Goal: Task Accomplishment & Management: Manage account settings

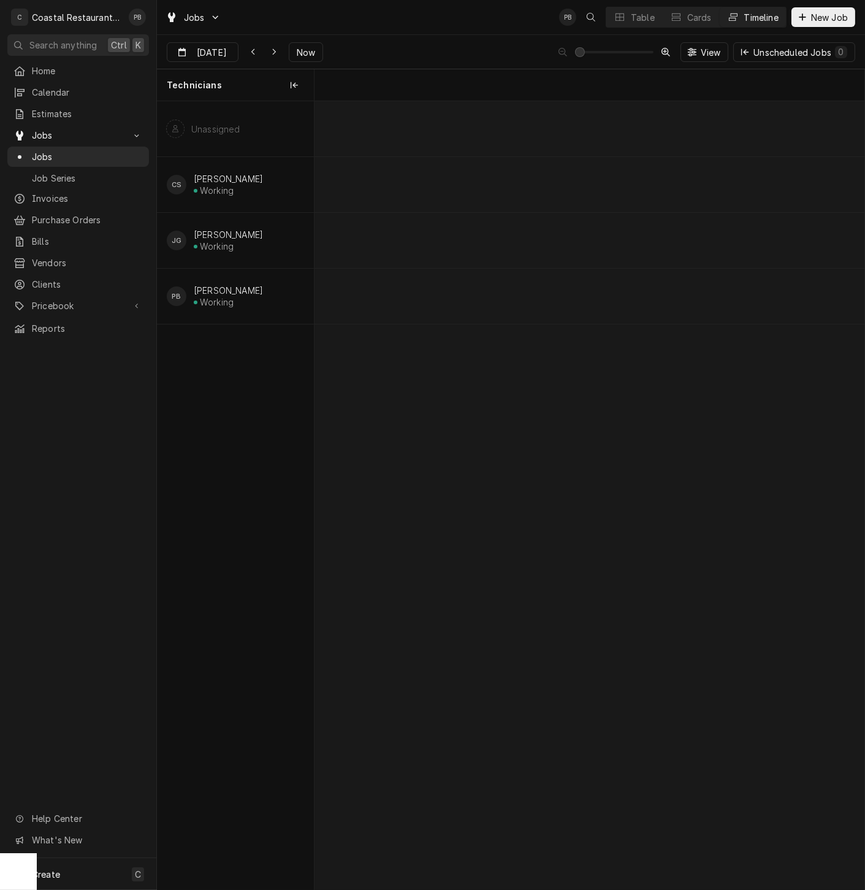
scroll to position [0, 10952]
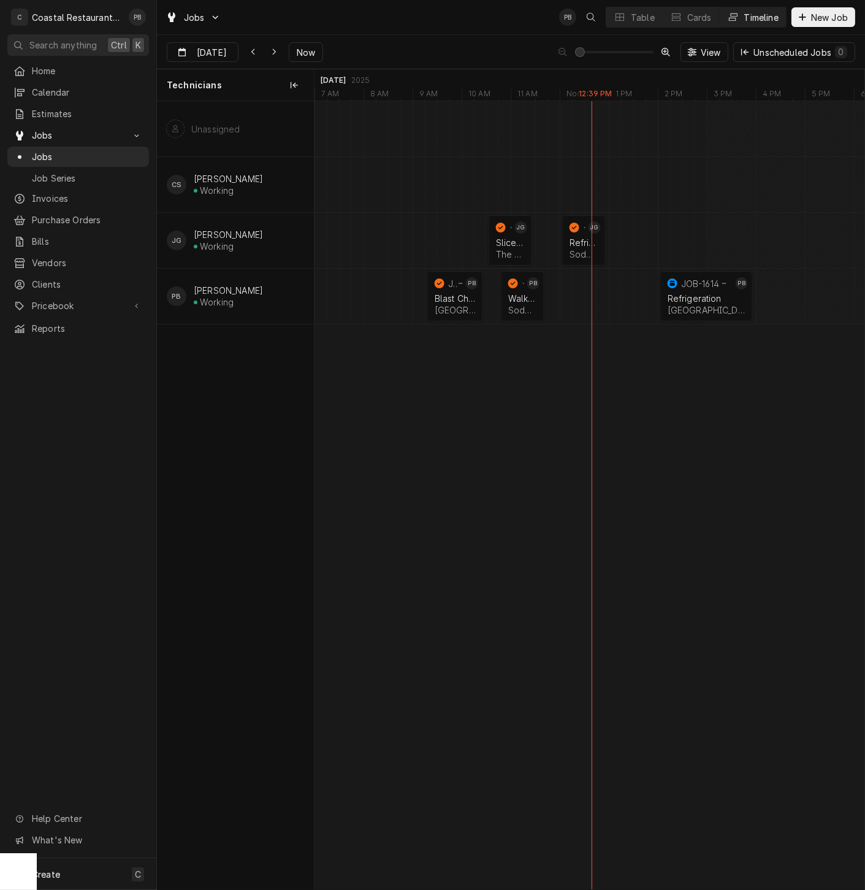
click at [85, 394] on div "Home Calendar Estimates Jobs Jobs Job Series Invoices Purchase Orders Bills Ven…" at bounding box center [78, 459] width 156 height 797
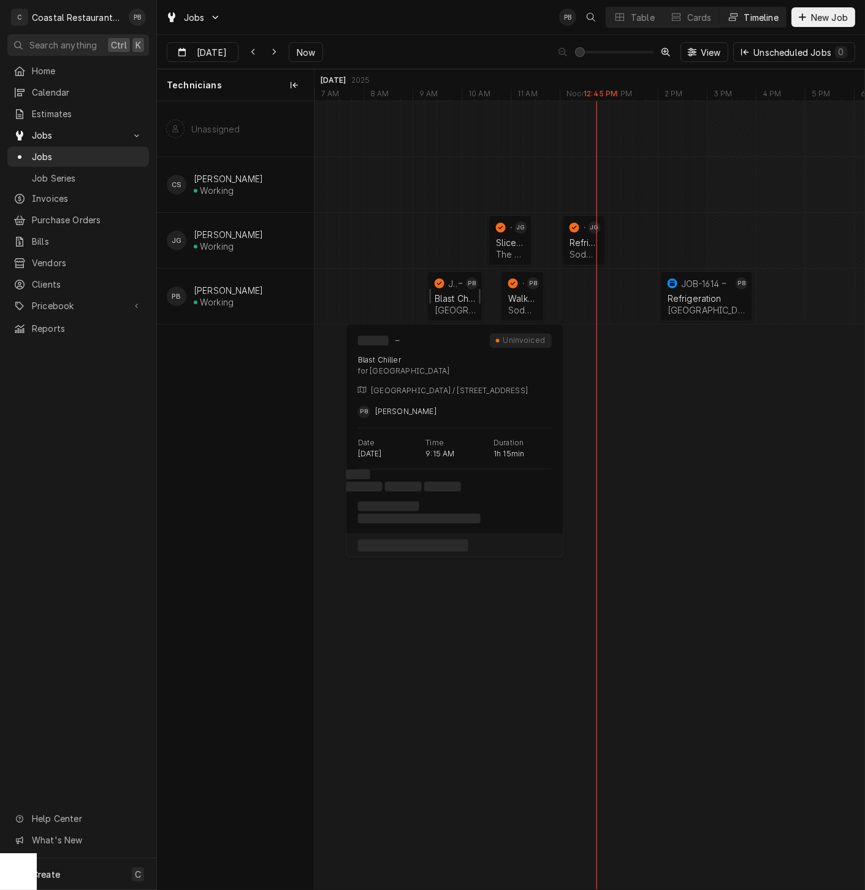
click at [462, 294] on div "Blast Chiller" at bounding box center [455, 298] width 41 height 10
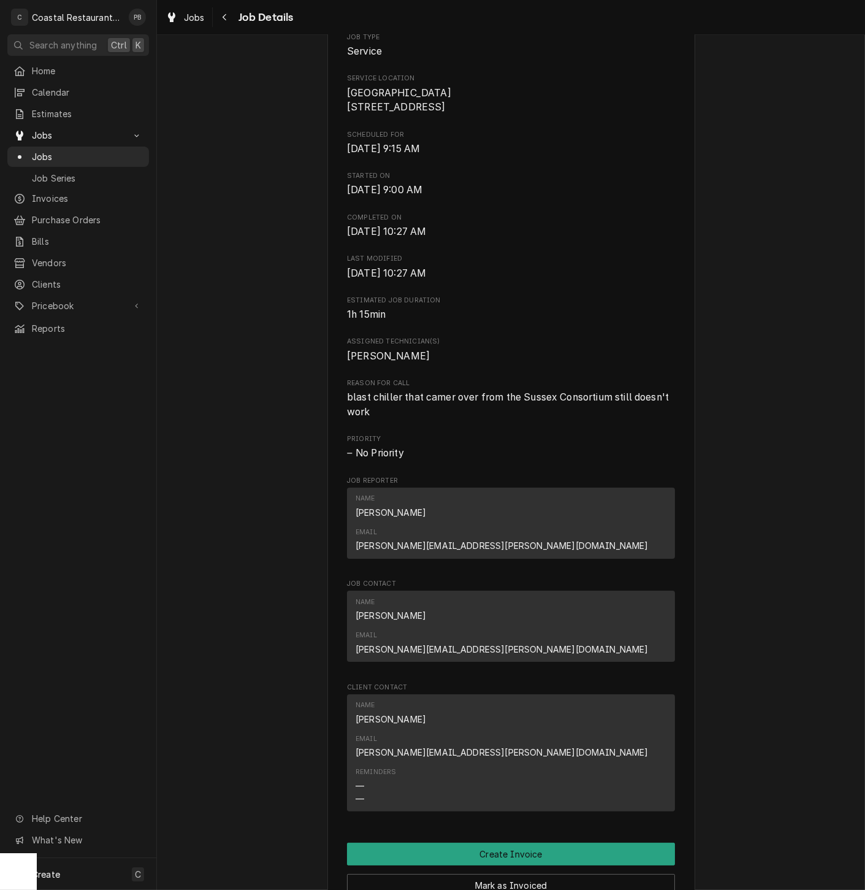
scroll to position [476, 0]
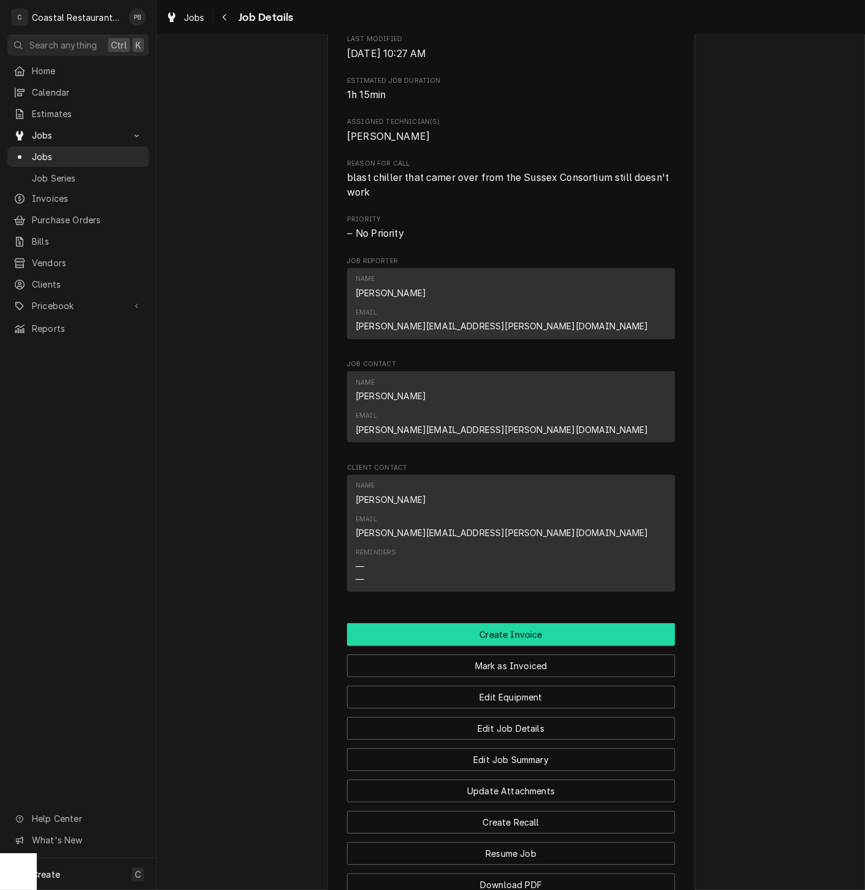
click at [510, 623] on button "Create Invoice" at bounding box center [511, 634] width 328 height 23
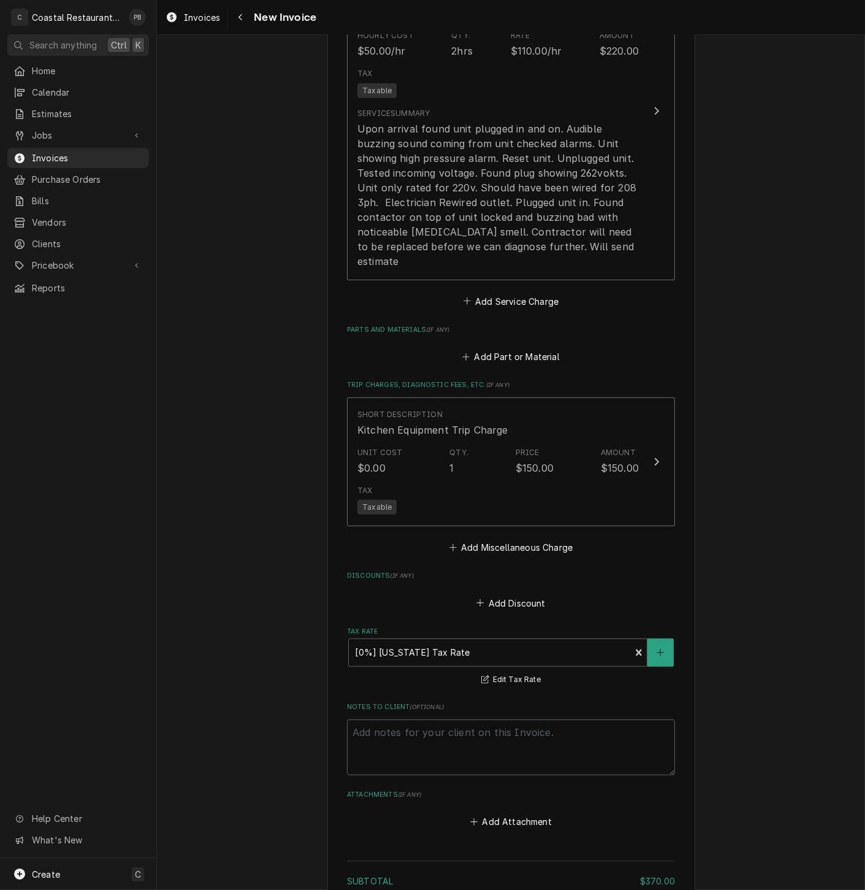
scroll to position [1295, 0]
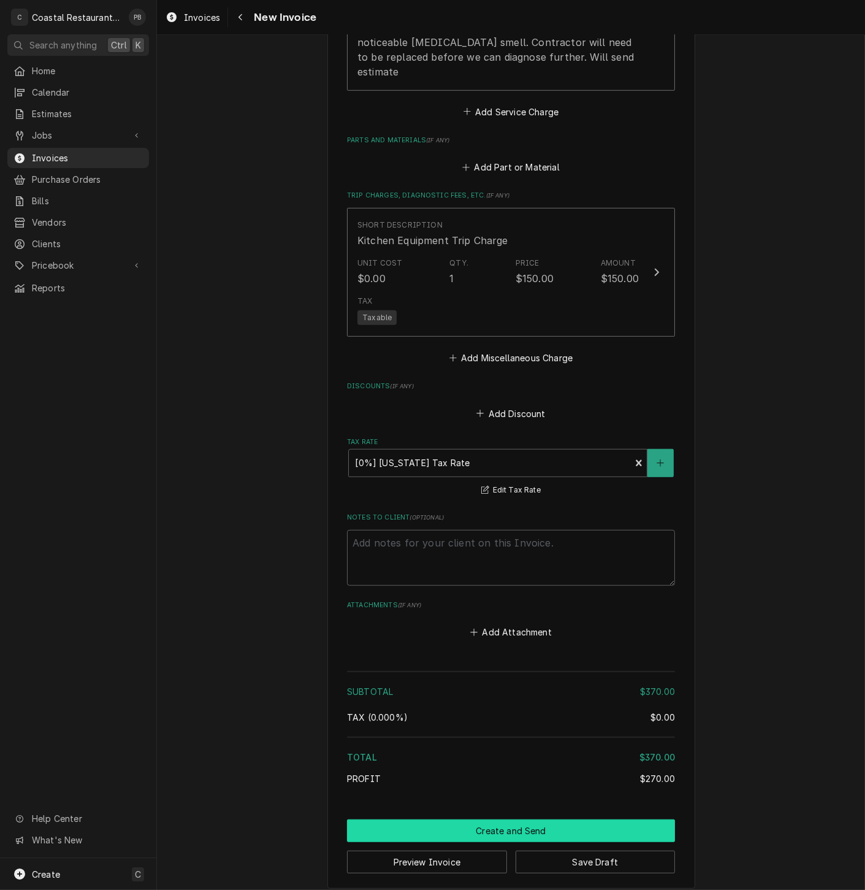
click at [495, 819] on button "Create and Send" at bounding box center [511, 830] width 328 height 23
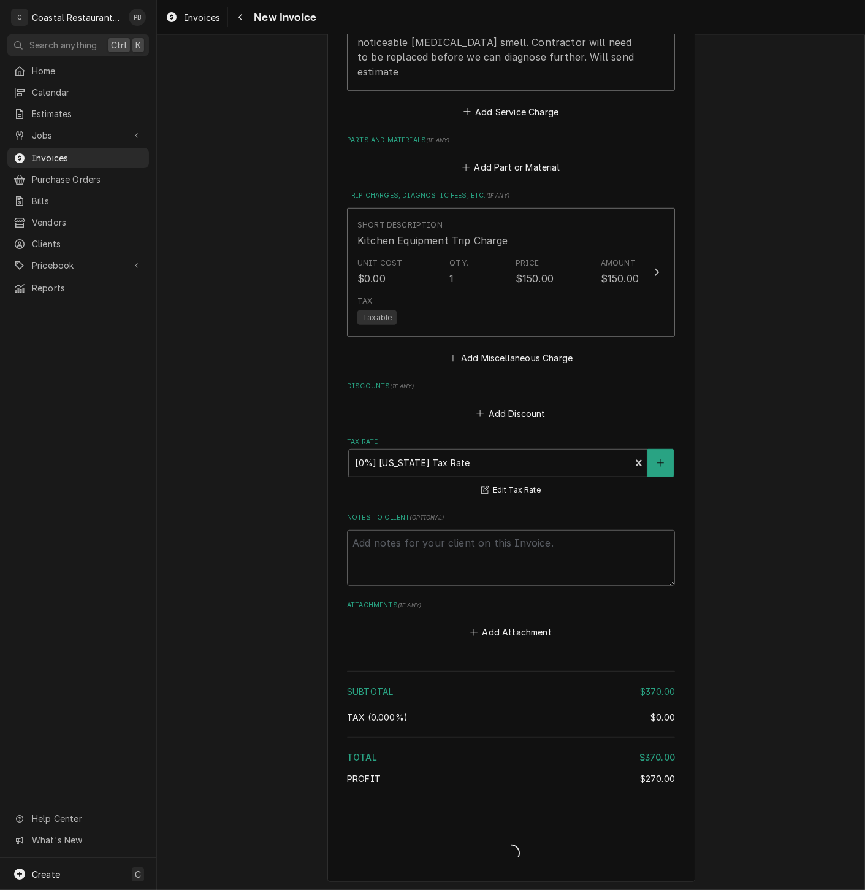
scroll to position [1287, 0]
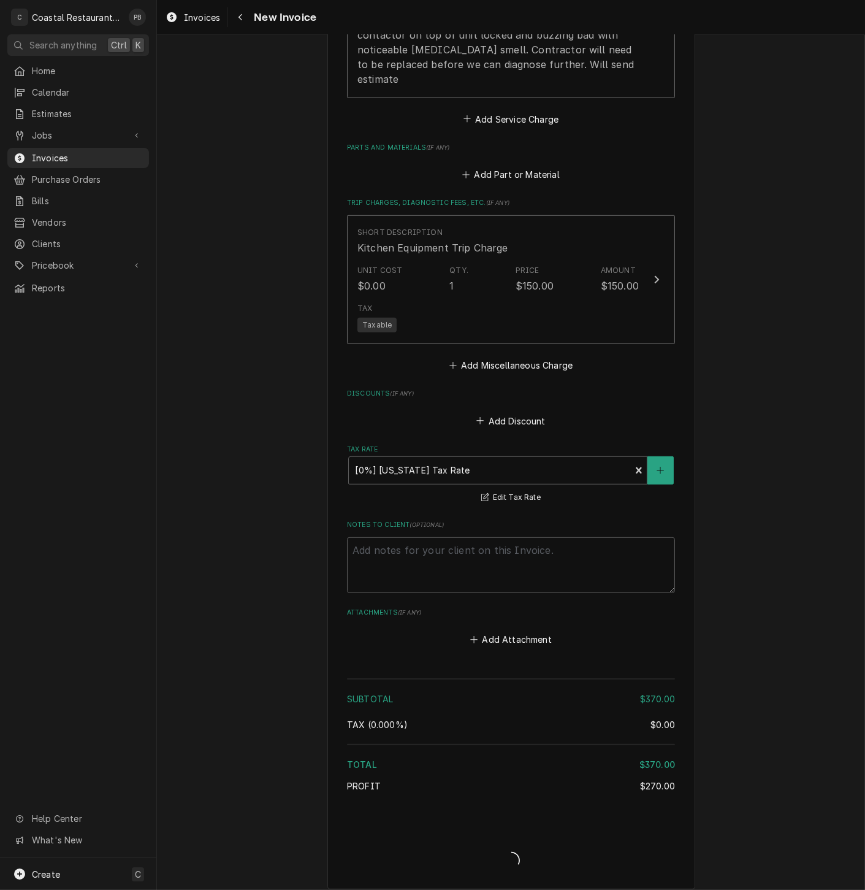
type textarea "x"
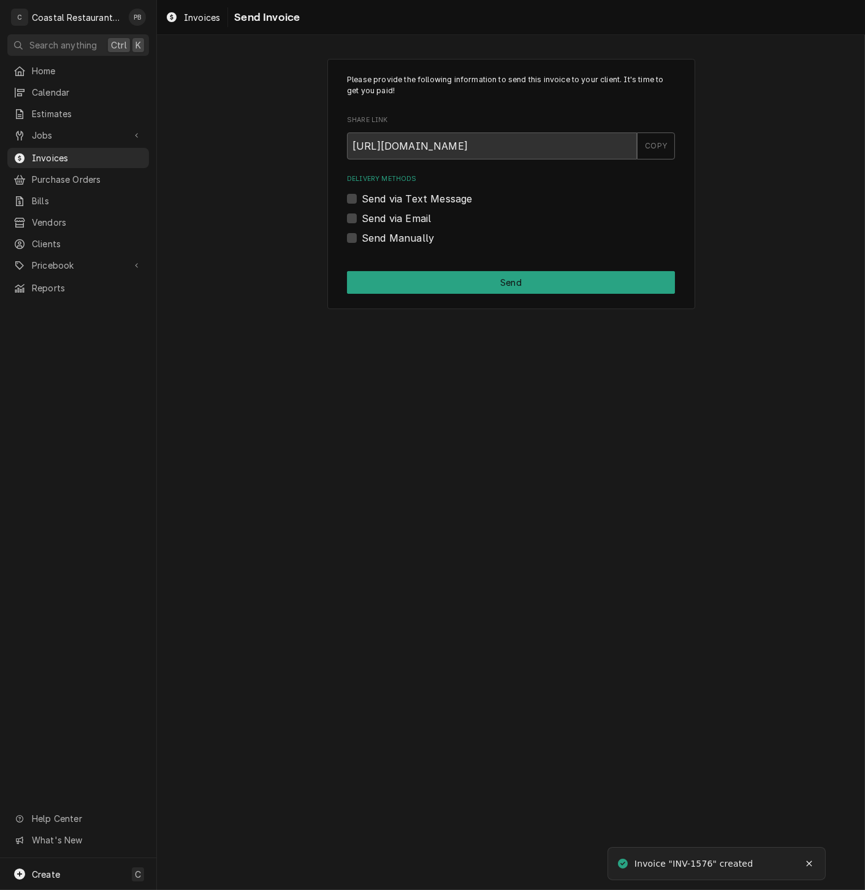
click at [362, 218] on label "Send via Email" at bounding box center [396, 218] width 69 height 15
click at [362, 218] on input "Send via Email" at bounding box center [526, 224] width 328 height 27
checkbox input "true"
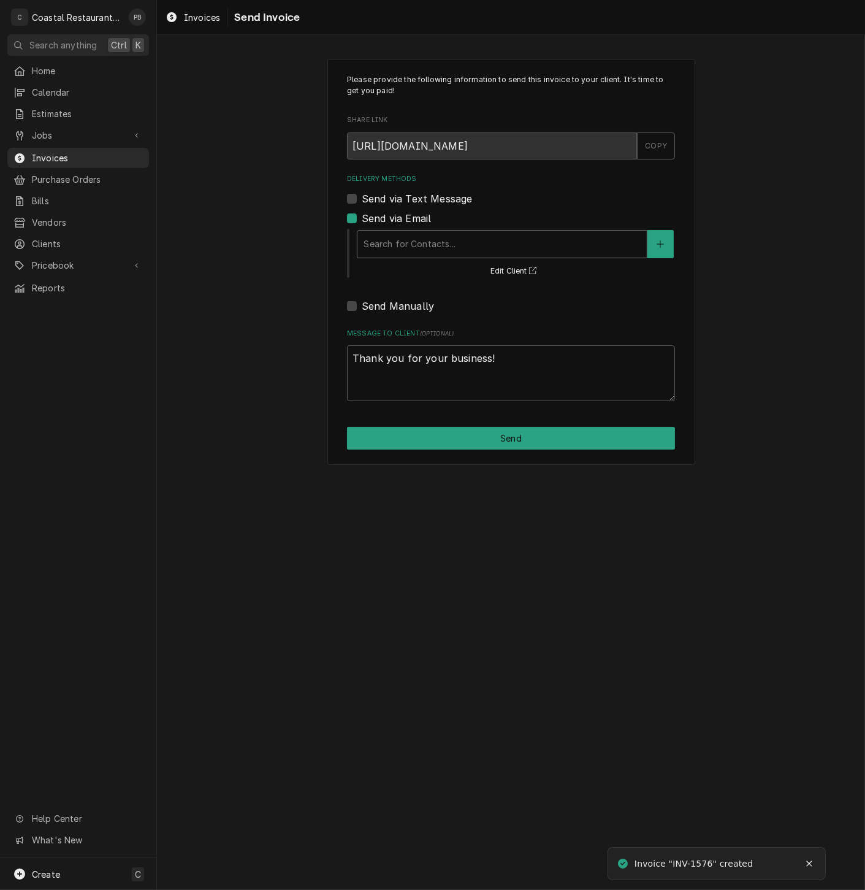
click at [455, 239] on div "Delivery Methods" at bounding box center [502, 244] width 277 height 22
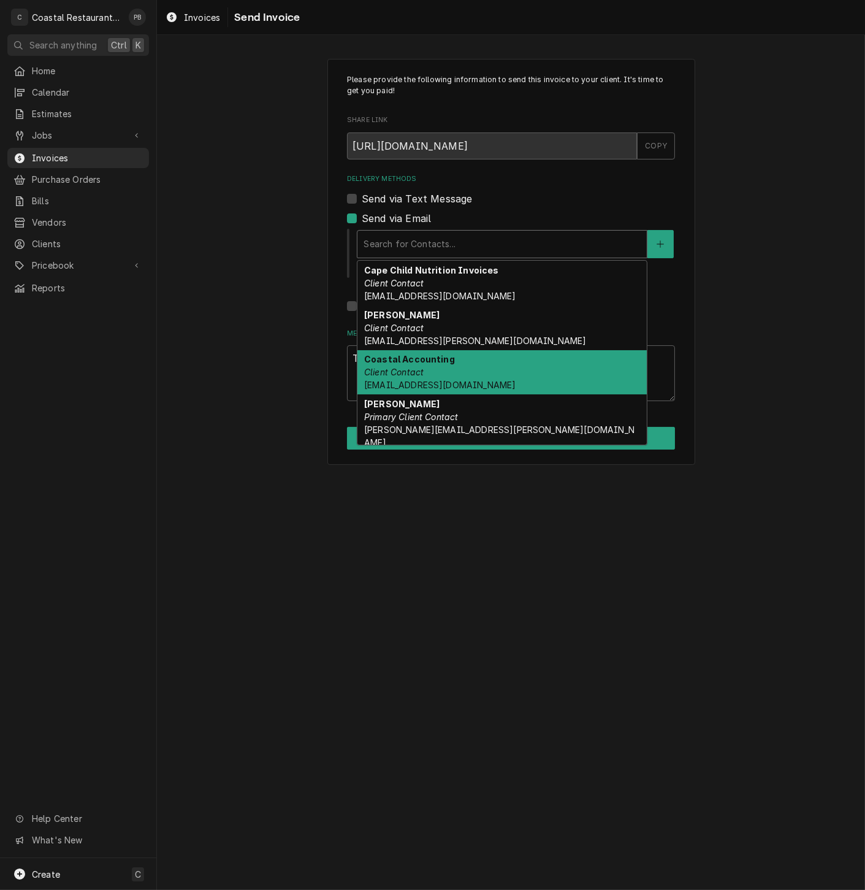
click at [472, 372] on div "Coastal Accounting Client Contact Accounting@coastalrestaurantrepair.com" at bounding box center [502, 372] width 289 height 45
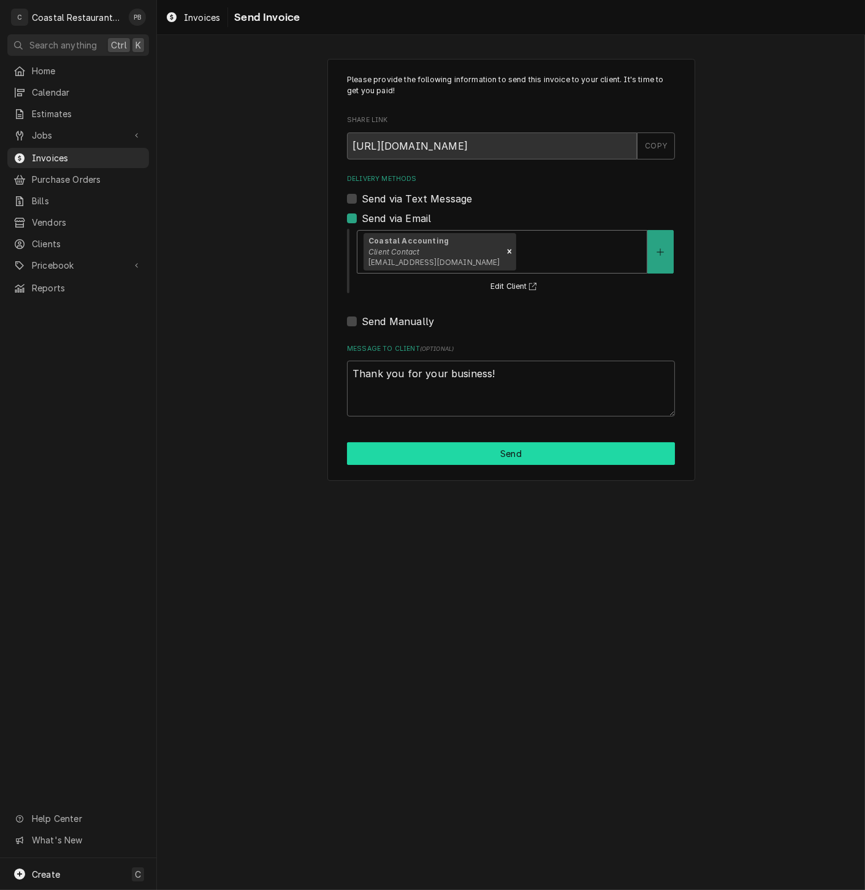
click at [503, 454] on button "Send" at bounding box center [511, 453] width 328 height 23
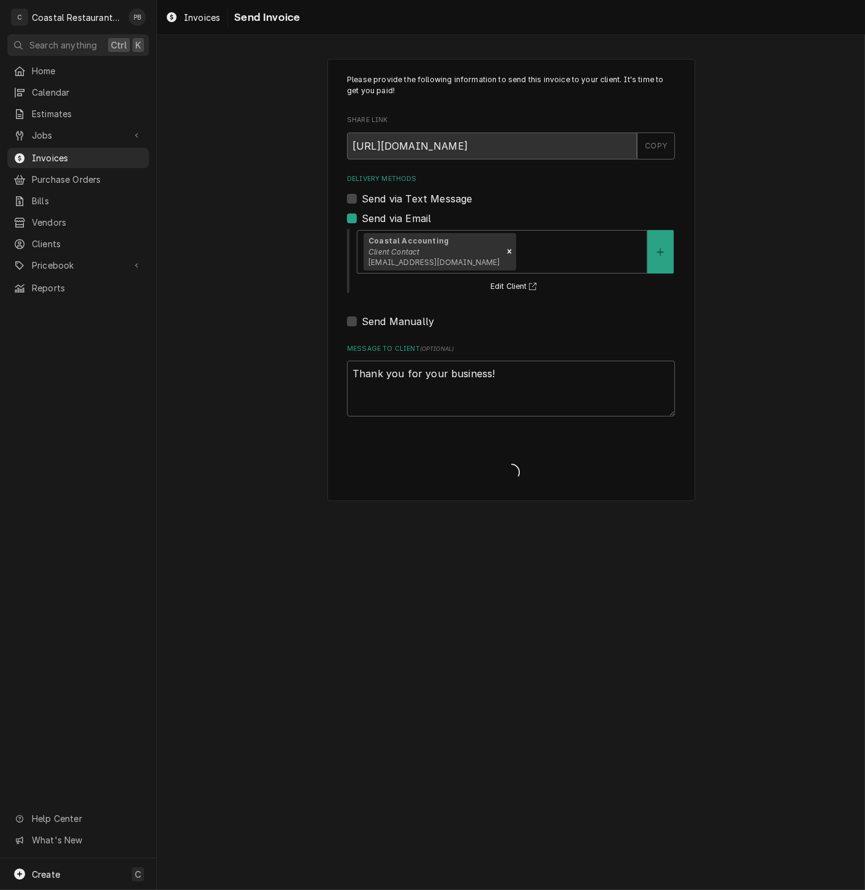
type textarea "x"
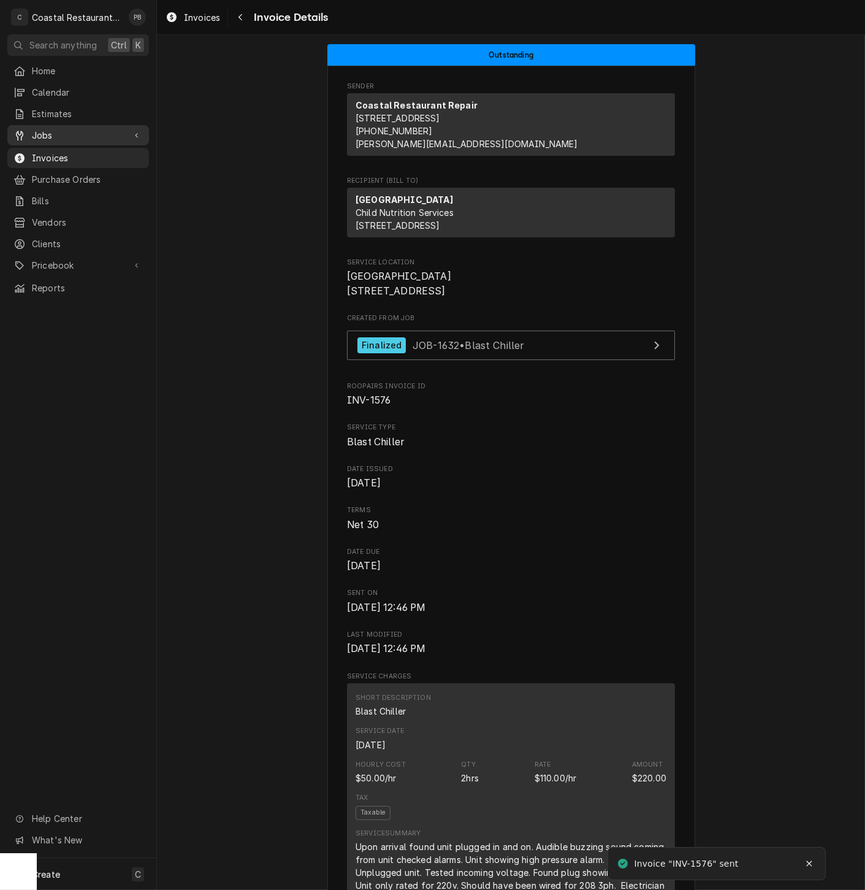
click at [38, 130] on span "Jobs" at bounding box center [78, 135] width 93 height 13
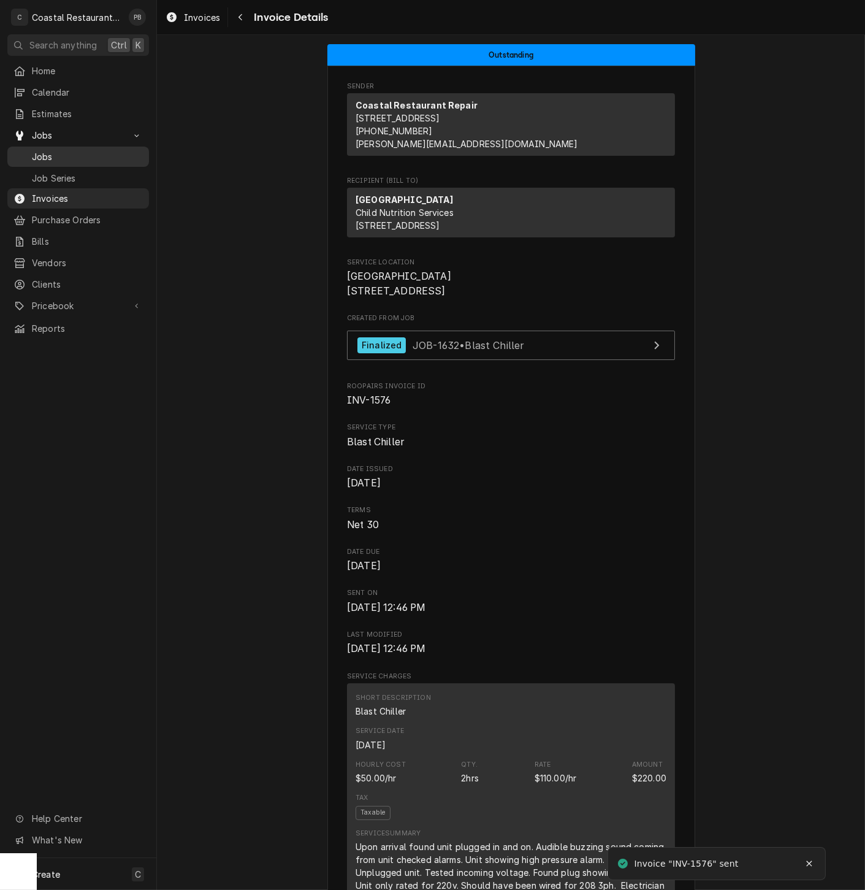
click at [74, 150] on span "Jobs" at bounding box center [87, 156] width 111 height 13
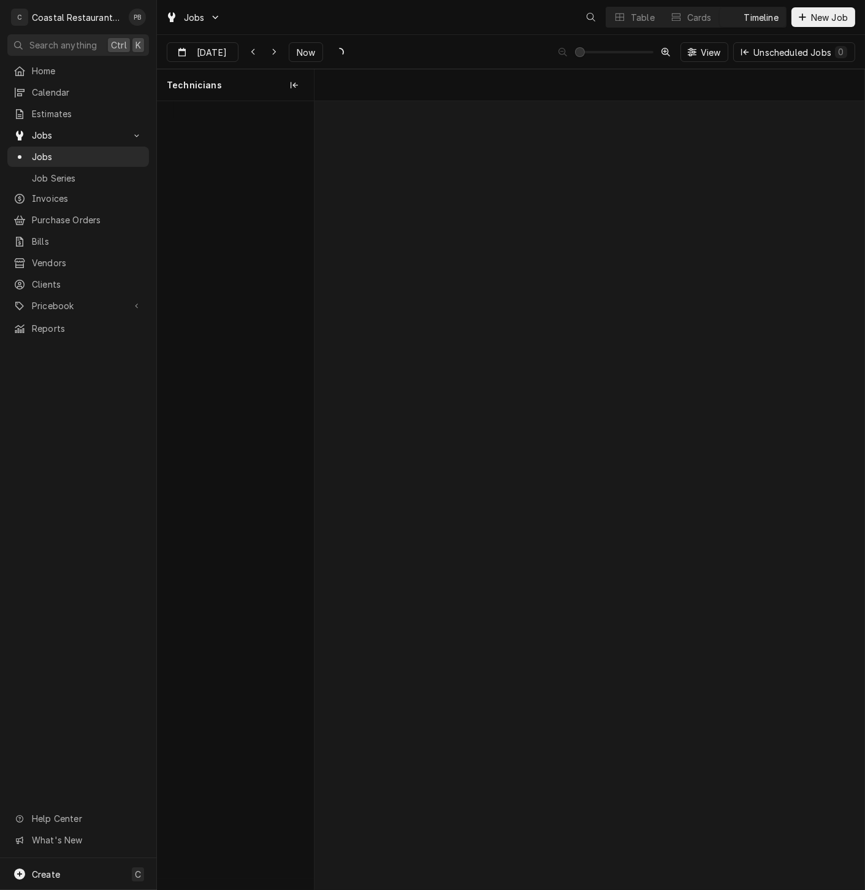
scroll to position [0, 10903]
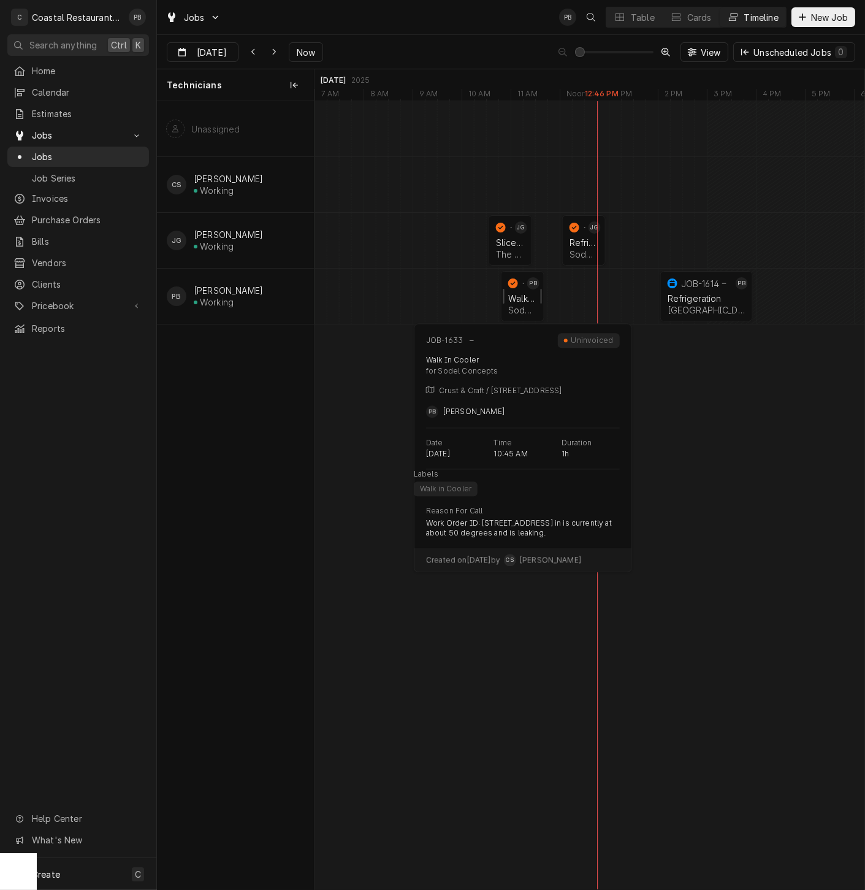
click at [526, 293] on div "Walk In Cooler" at bounding box center [522, 298] width 29 height 10
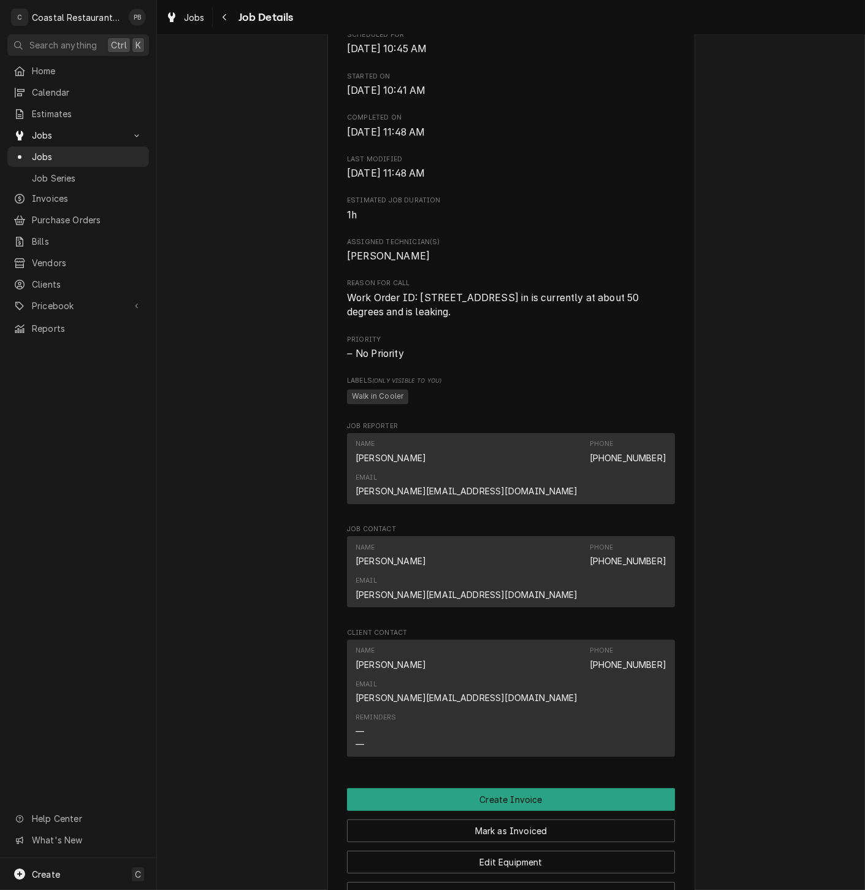
scroll to position [687, 0]
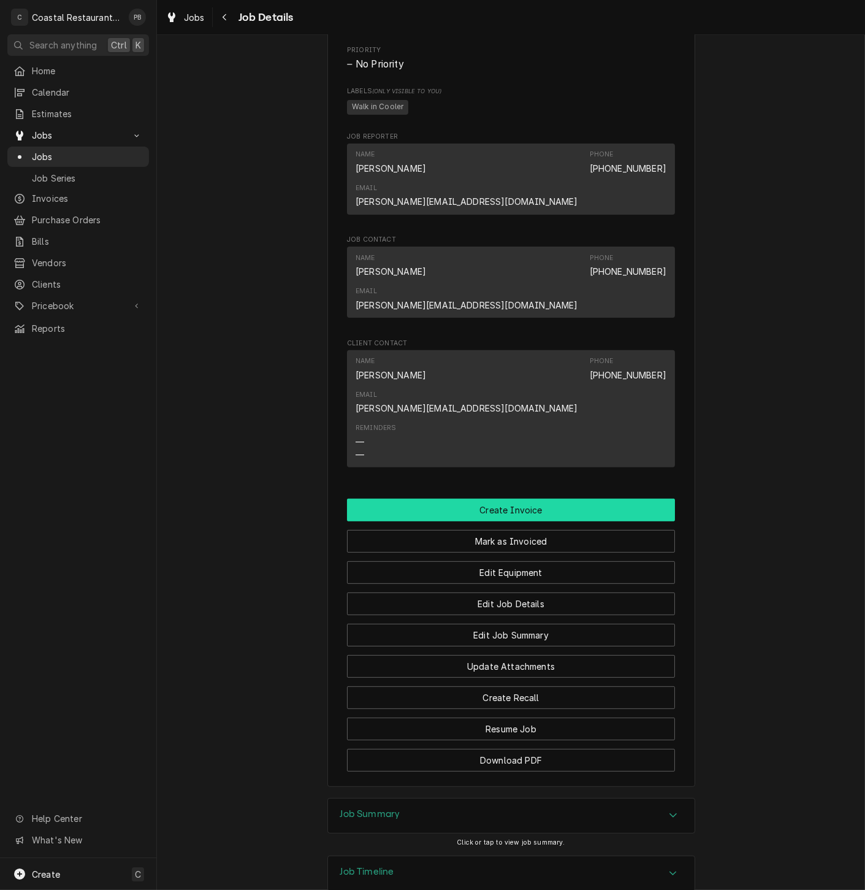
click at [513, 499] on button "Create Invoice" at bounding box center [511, 510] width 328 height 23
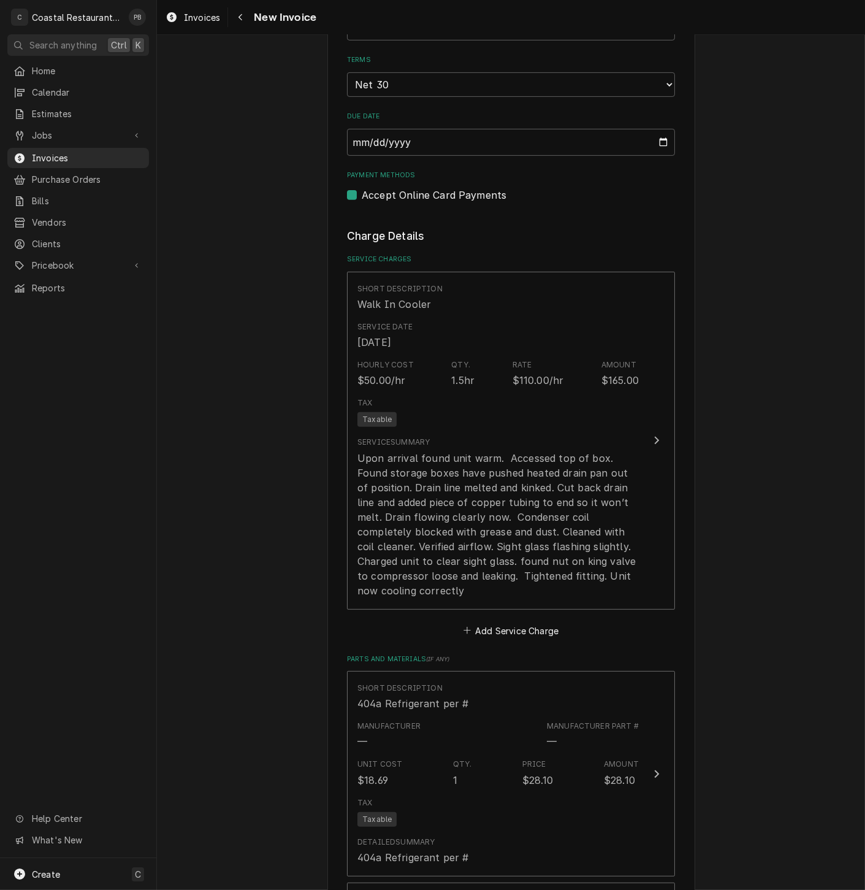
scroll to position [954, 0]
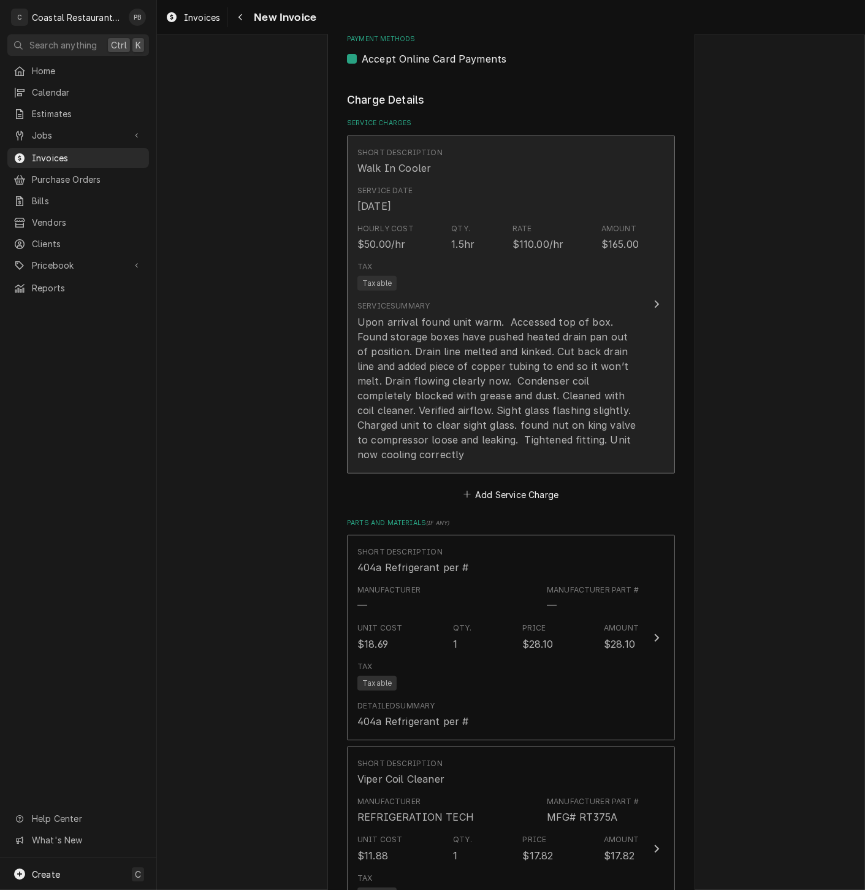
click at [649, 306] on div "Update Line Item" at bounding box center [657, 304] width 16 height 15
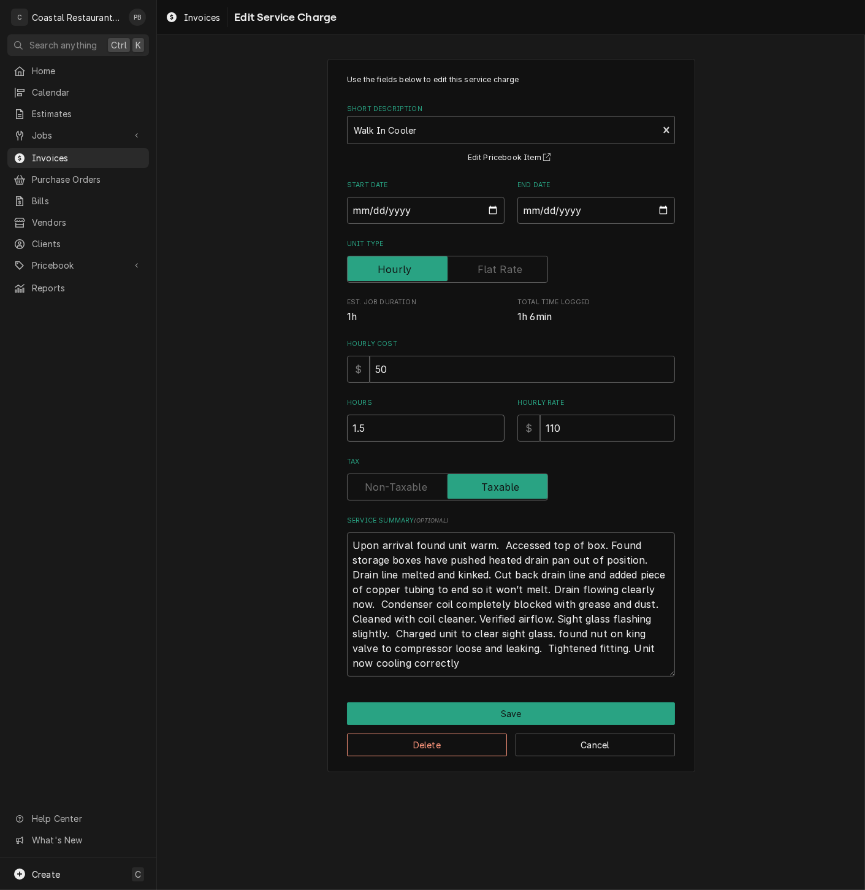
drag, startPoint x: 375, startPoint y: 432, endPoint x: 318, endPoint y: 435, distance: 57.1
click at [318, 435] on div "Use the fields below to edit this service charge Short Description Walk In Cool…" at bounding box center [511, 415] width 708 height 735
type textarea "x"
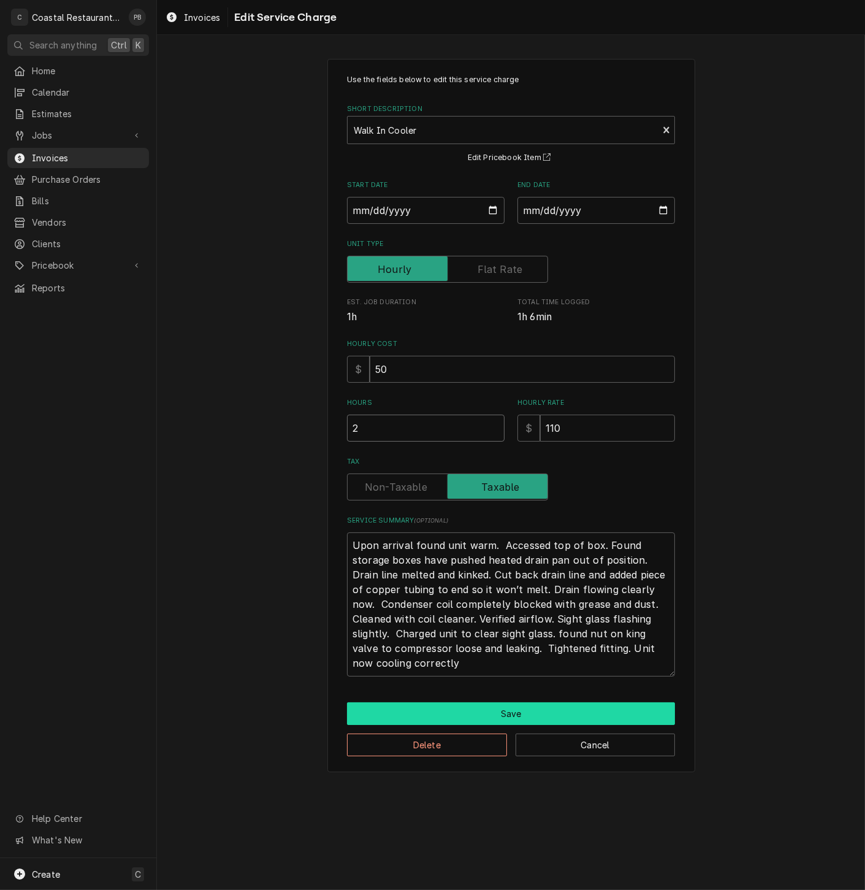
type input "2"
click at [521, 712] on button "Save" at bounding box center [511, 713] width 328 height 23
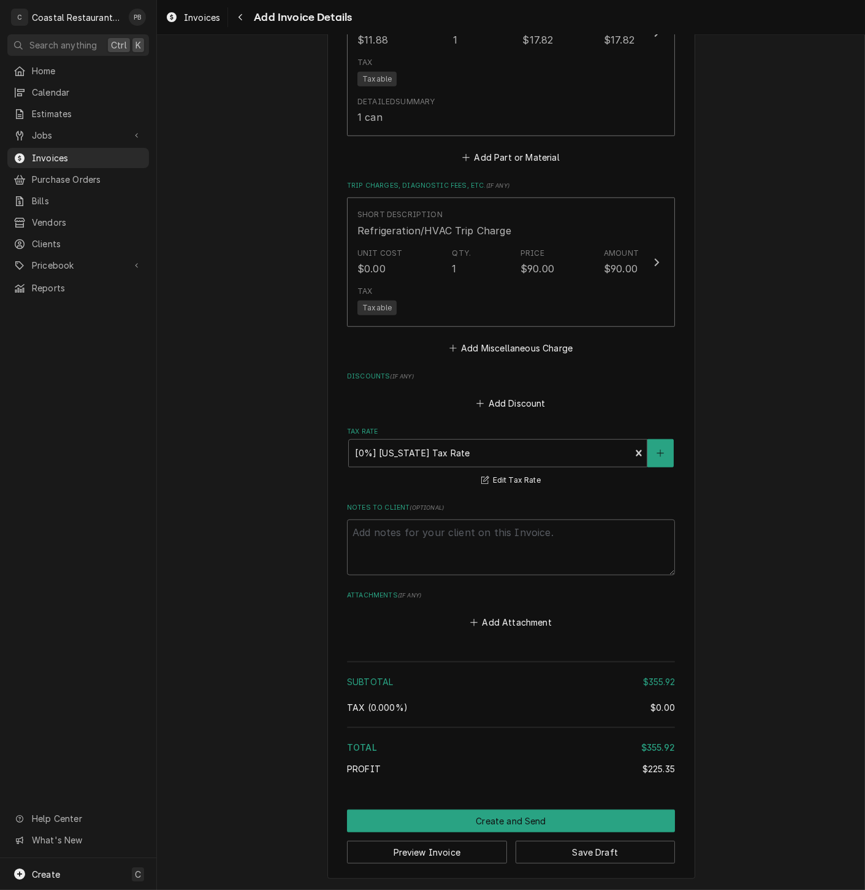
scroll to position [1366, 0]
click at [538, 822] on button "Create and Send" at bounding box center [511, 820] width 328 height 23
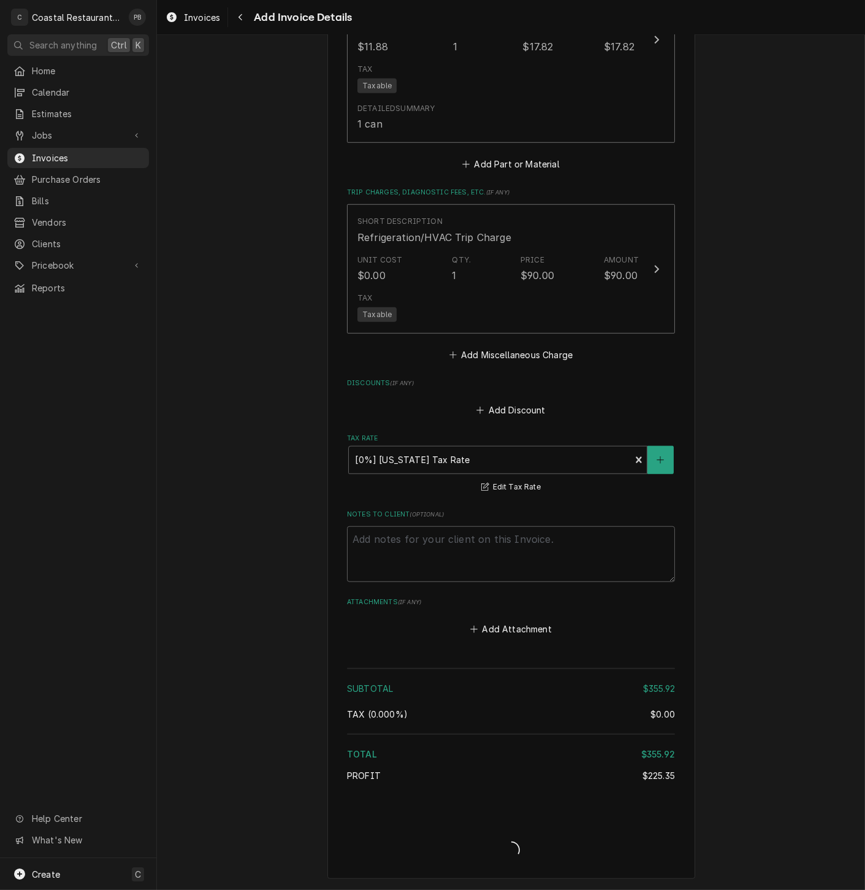
type textarea "x"
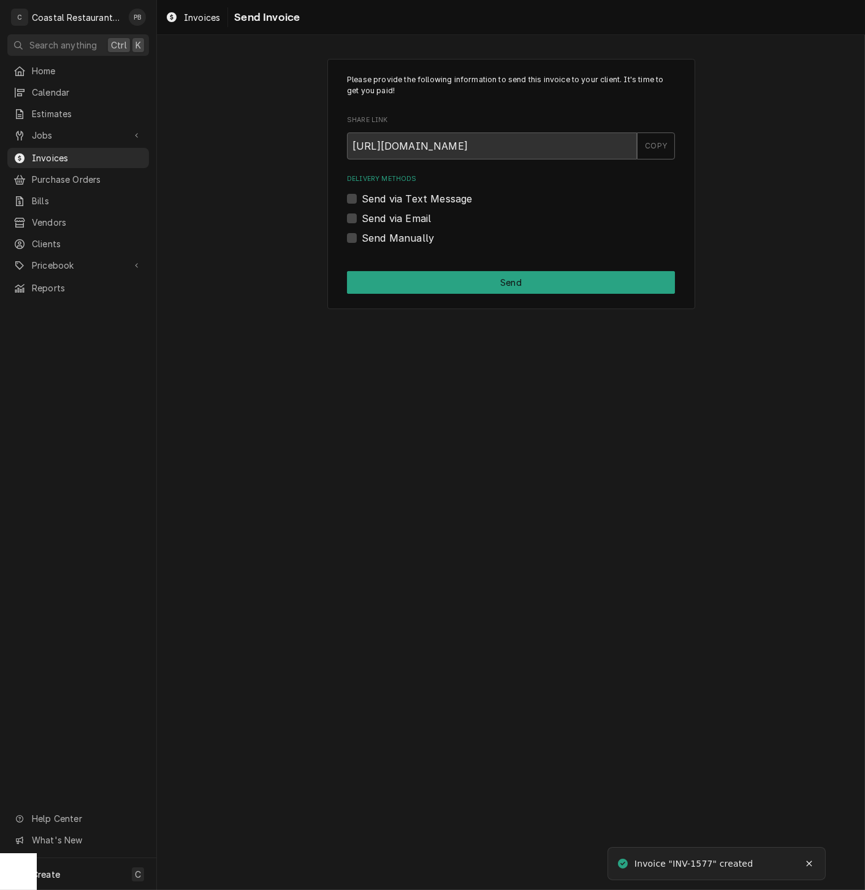
click at [360, 216] on div "Send via Email" at bounding box center [511, 218] width 328 height 15
click at [362, 218] on label "Send via Email" at bounding box center [396, 218] width 69 height 15
click at [362, 218] on input "Send via Email" at bounding box center [526, 224] width 328 height 27
checkbox input "true"
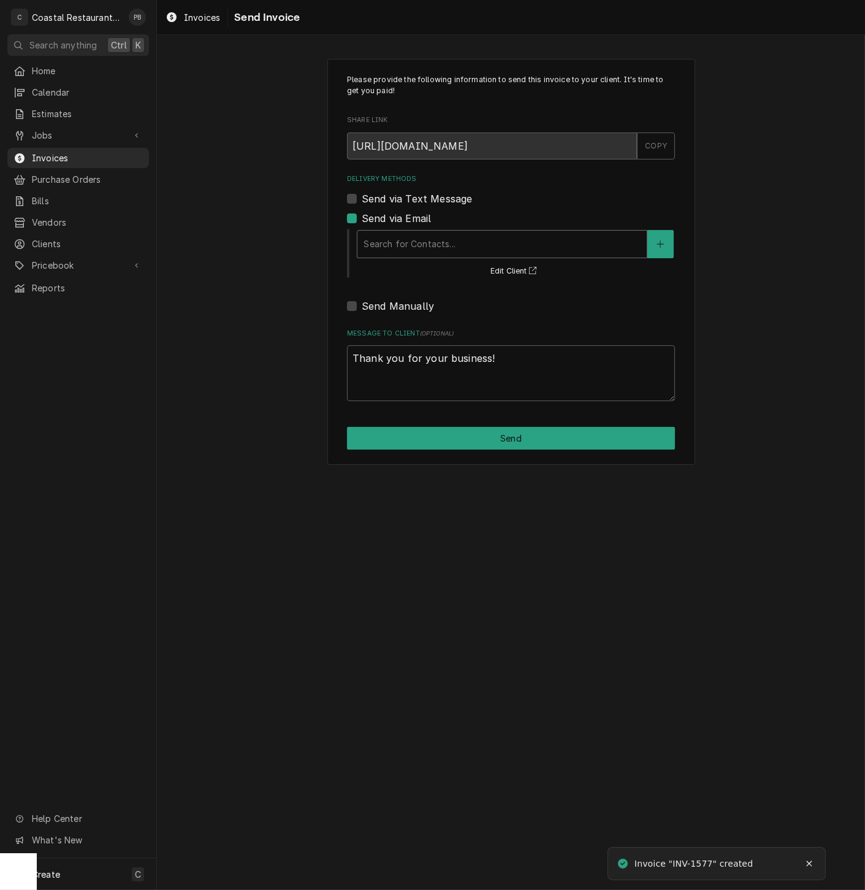
click at [484, 237] on div "Delivery Methods" at bounding box center [502, 244] width 277 height 22
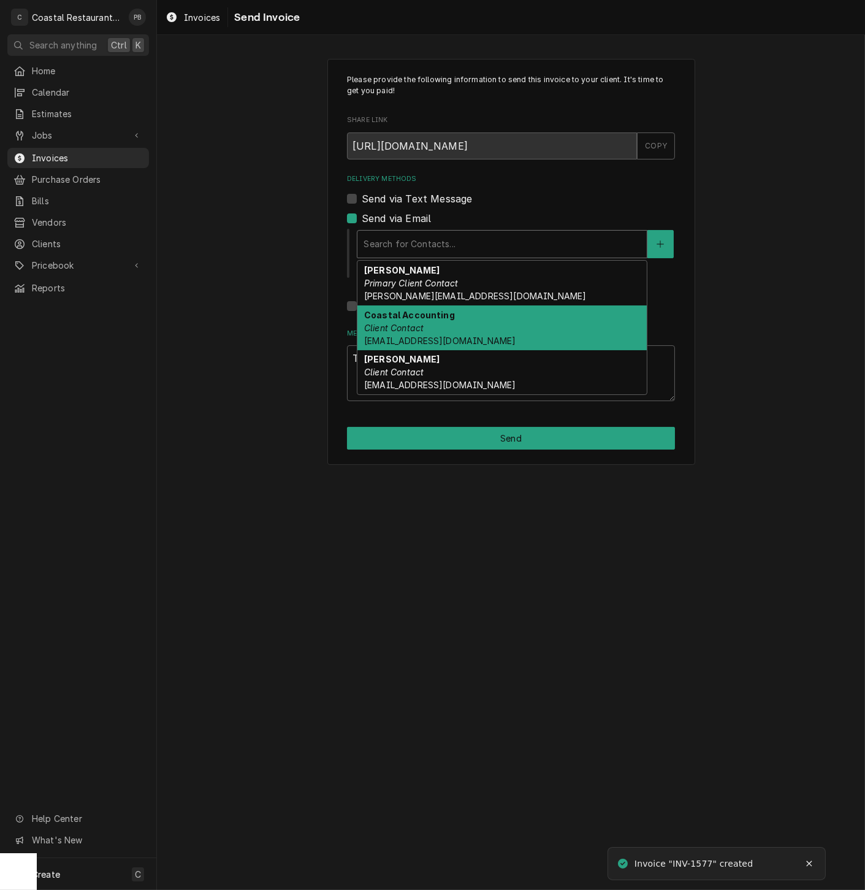
click at [453, 321] on div "Coastal Accounting Client Contact Accounting@coastalrestaurantrepair.com" at bounding box center [502, 327] width 289 height 45
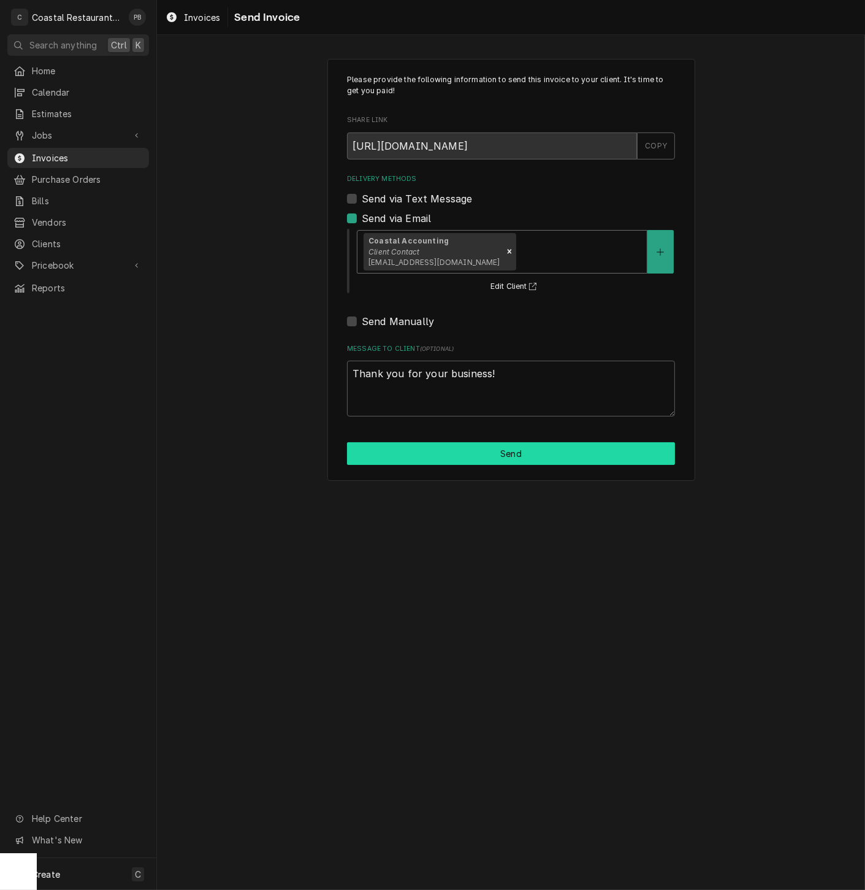
click at [504, 458] on button "Send" at bounding box center [511, 453] width 328 height 23
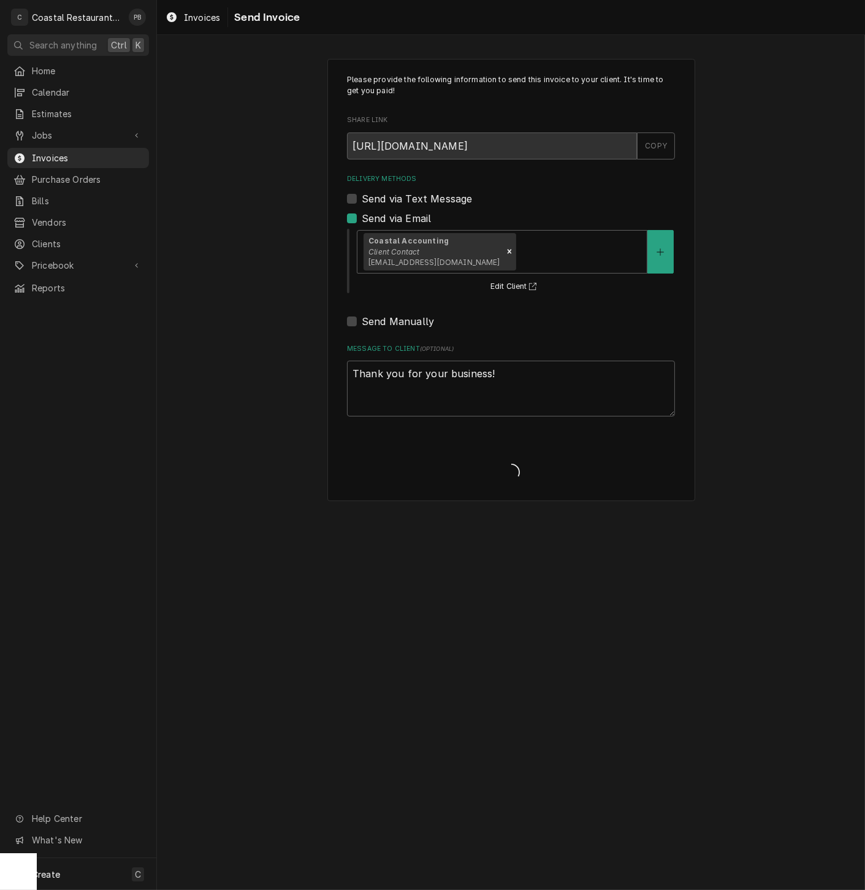
type textarea "x"
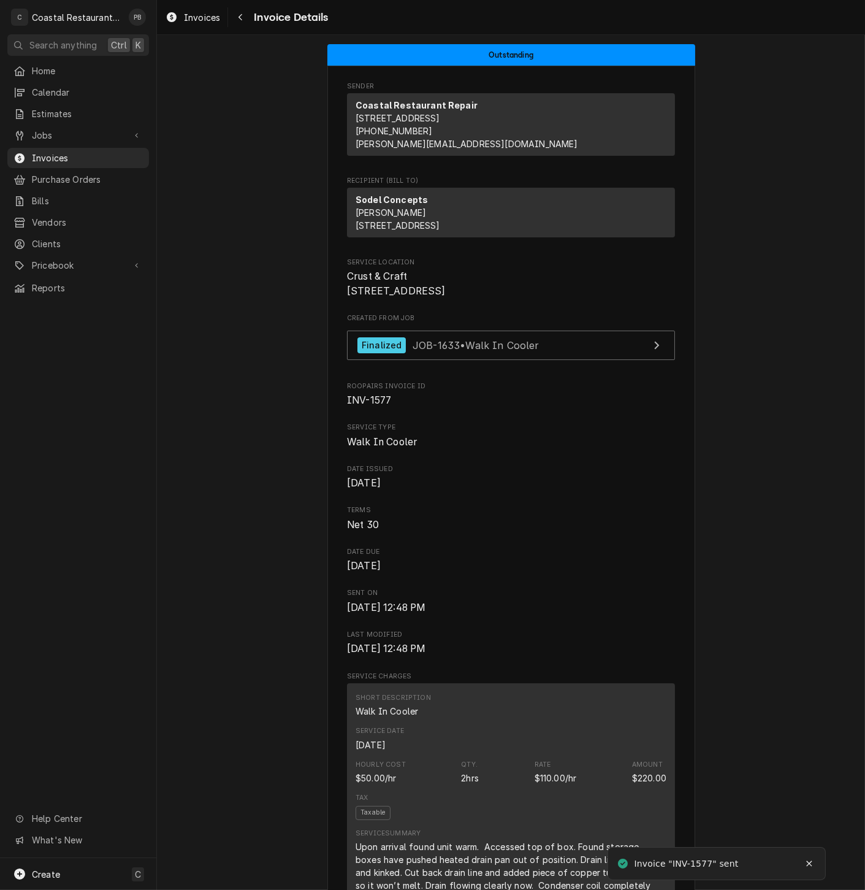
click at [64, 120] on div "Home Calendar Estimates Jobs Jobs Job Series Invoices Purchase Orders Bills Ven…" at bounding box center [78, 179] width 156 height 237
click at [63, 132] on span "Jobs" at bounding box center [78, 135] width 93 height 13
click at [58, 156] on span "Jobs" at bounding box center [87, 156] width 111 height 13
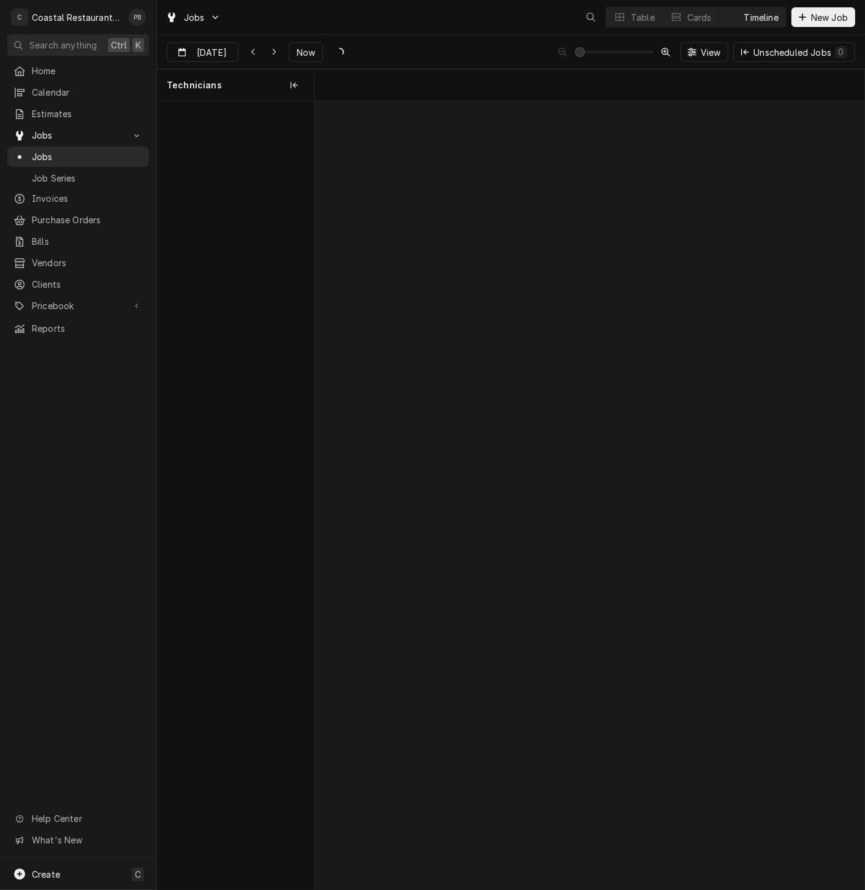
scroll to position [0, 10903]
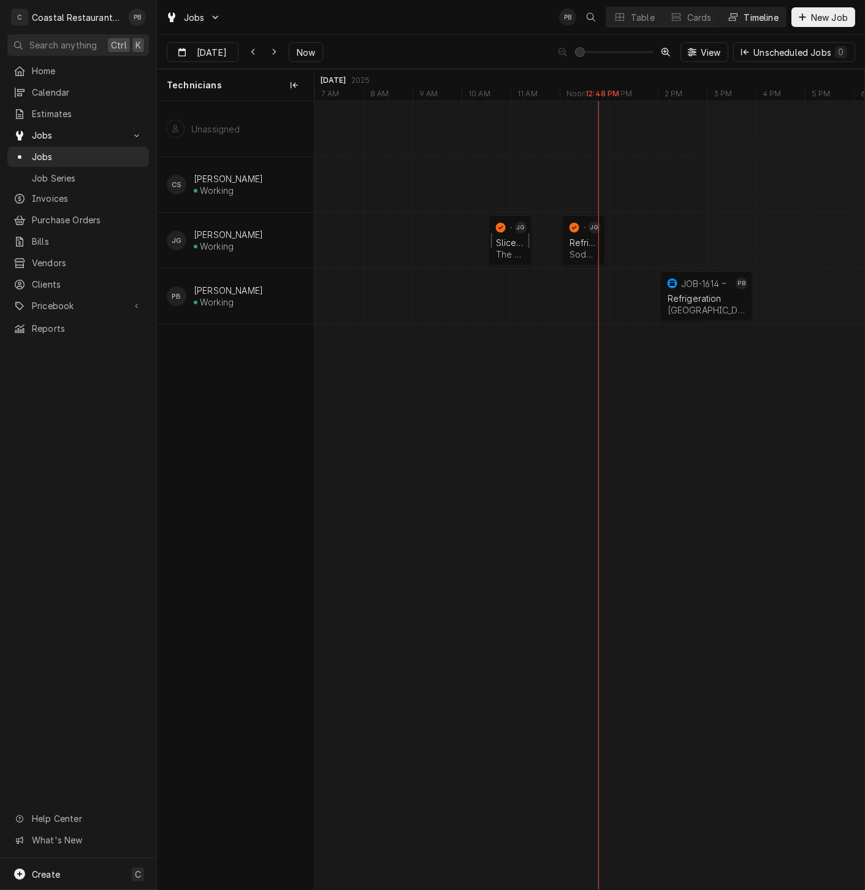
click at [505, 242] on div "Slicer Repair" at bounding box center [510, 242] width 29 height 10
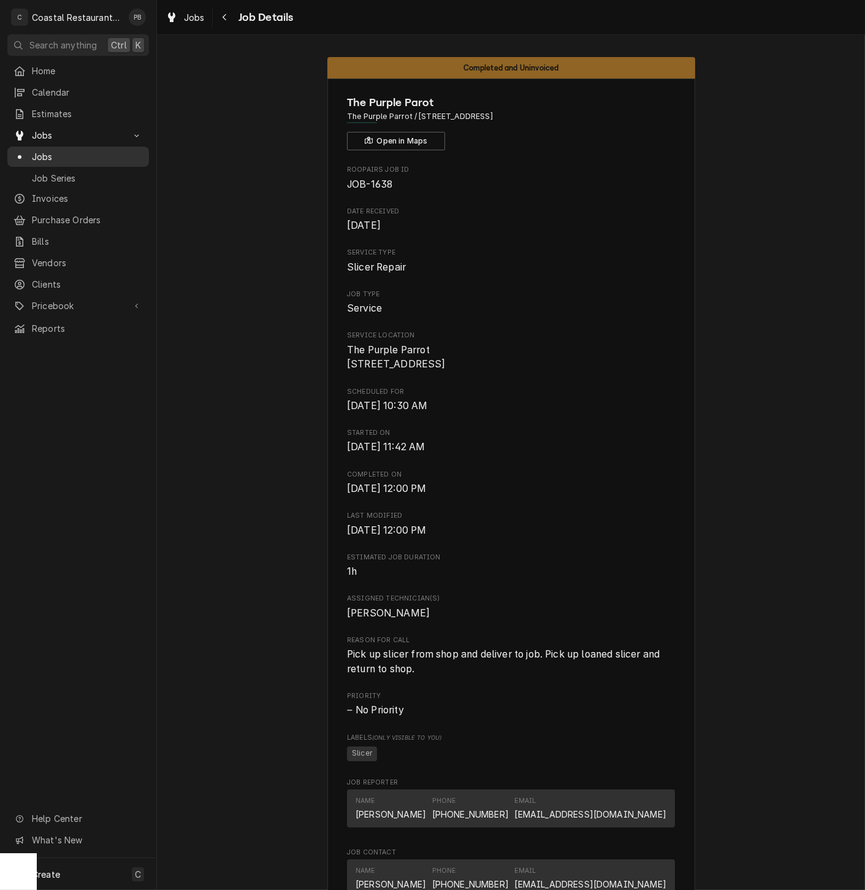
click at [64, 151] on span "Jobs" at bounding box center [87, 156] width 111 height 13
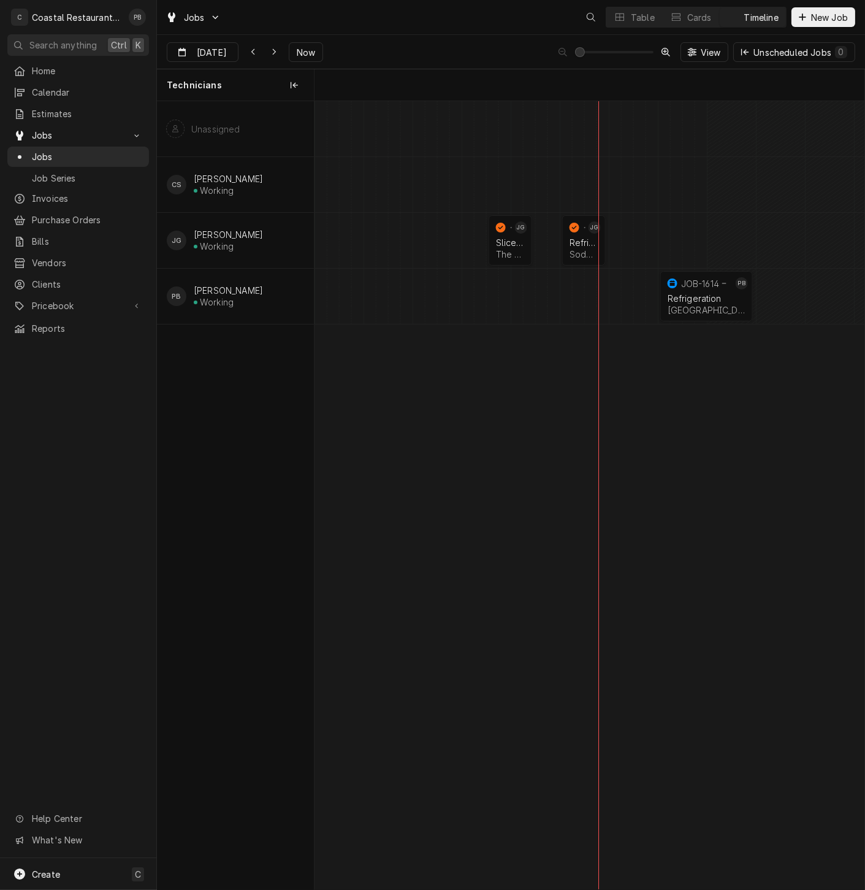
scroll to position [0, 10903]
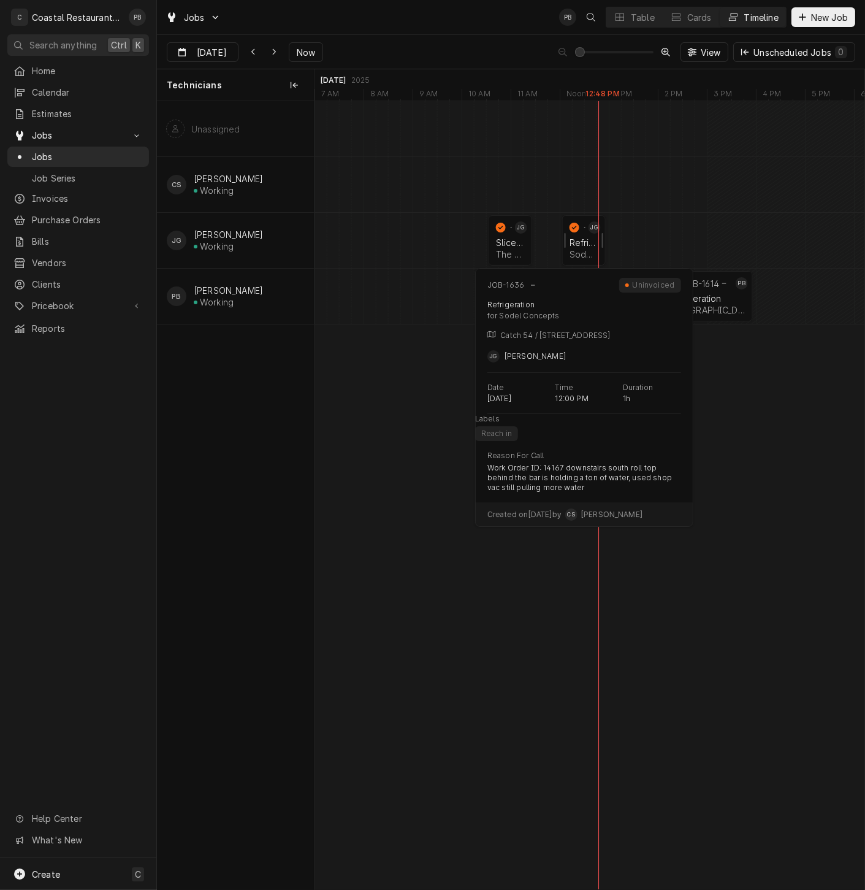
click at [583, 239] on div "Refrigeration" at bounding box center [584, 242] width 29 height 10
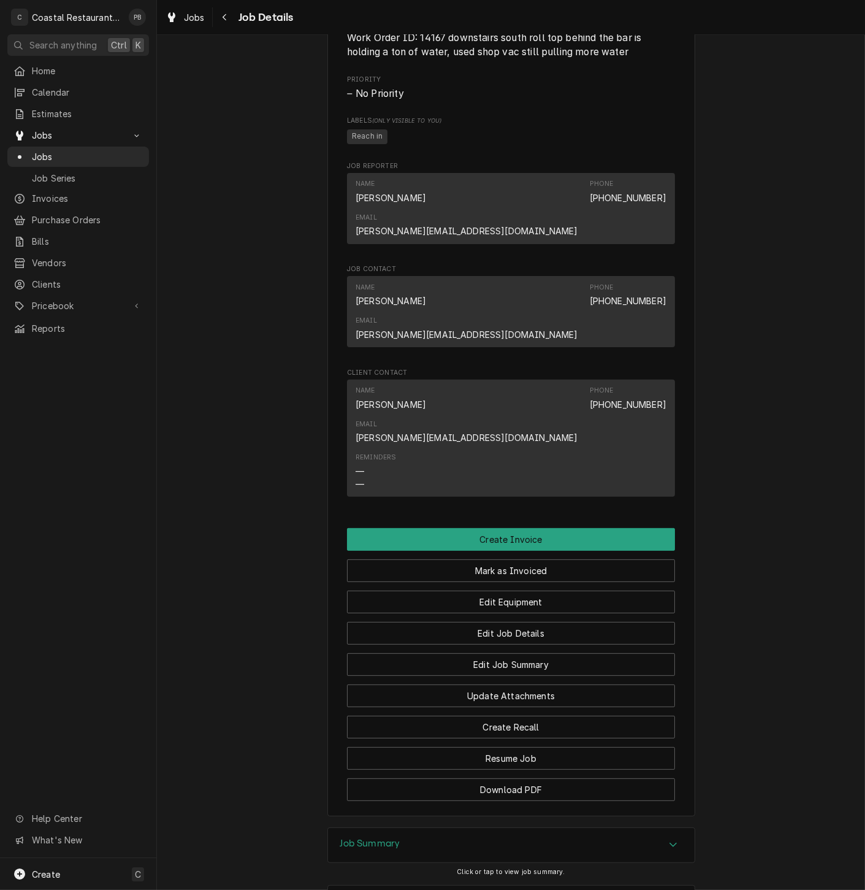
scroll to position [687, 0]
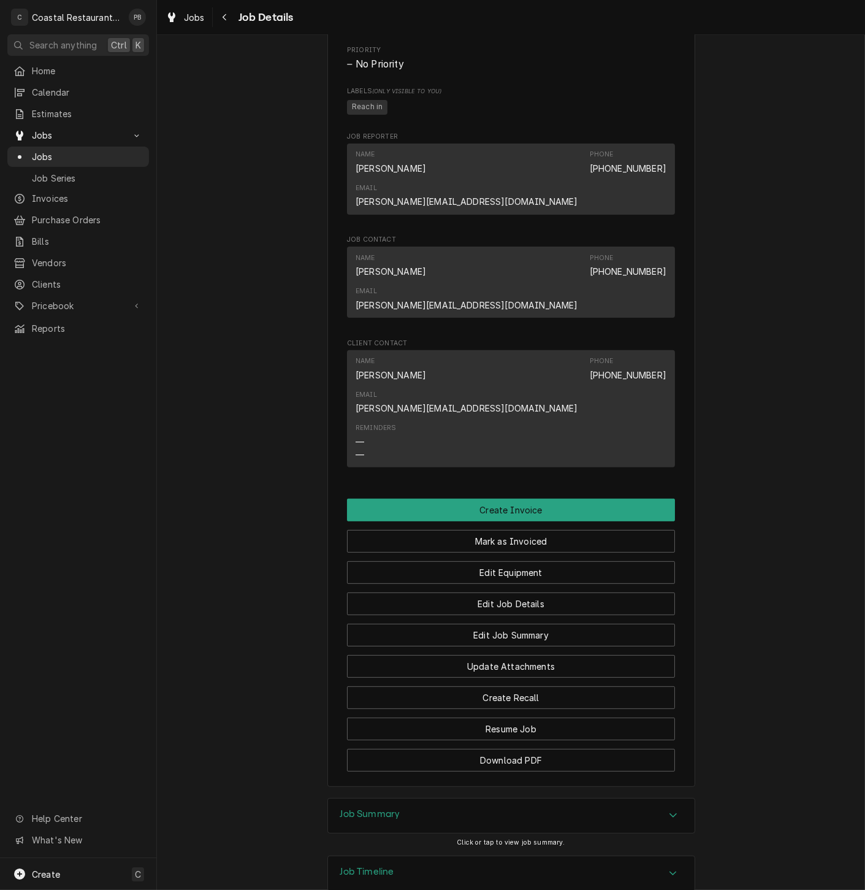
click at [657, 798] on div "Job Summary" at bounding box center [511, 815] width 367 height 34
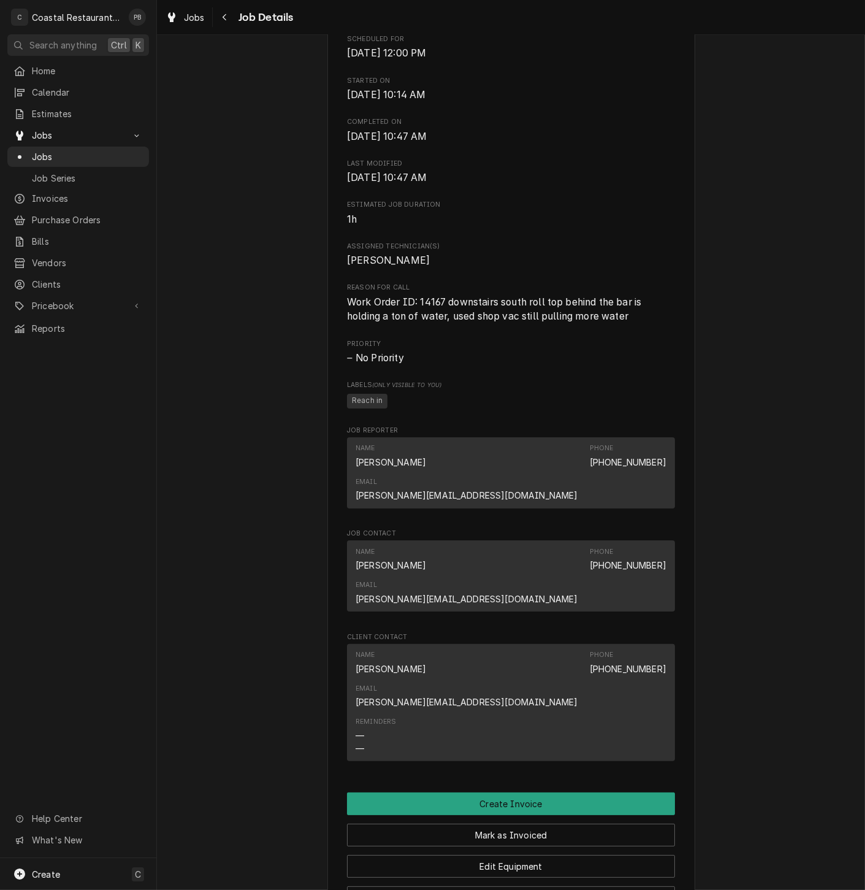
scroll to position [824, 0]
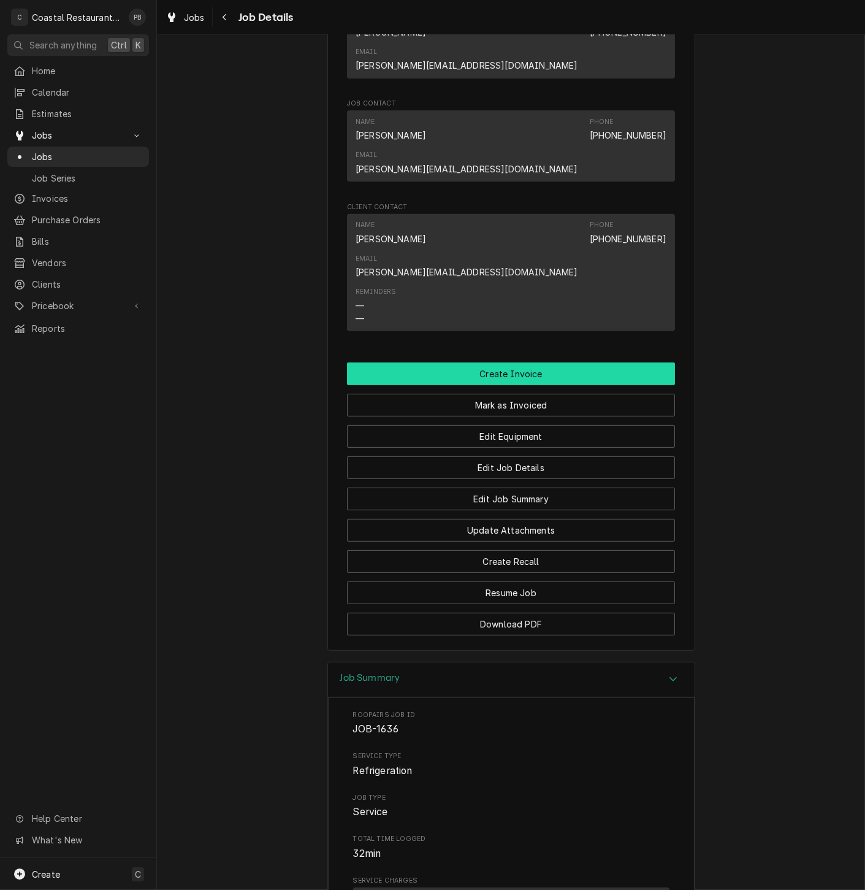
click at [499, 362] on button "Create Invoice" at bounding box center [511, 373] width 328 height 23
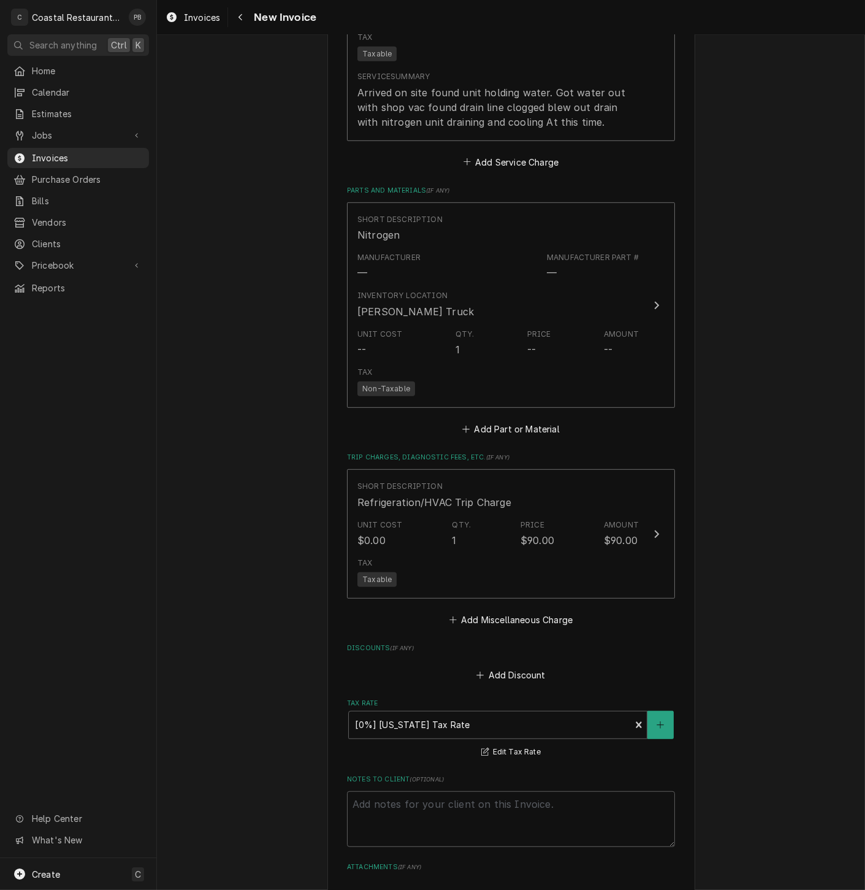
scroll to position [1295, 0]
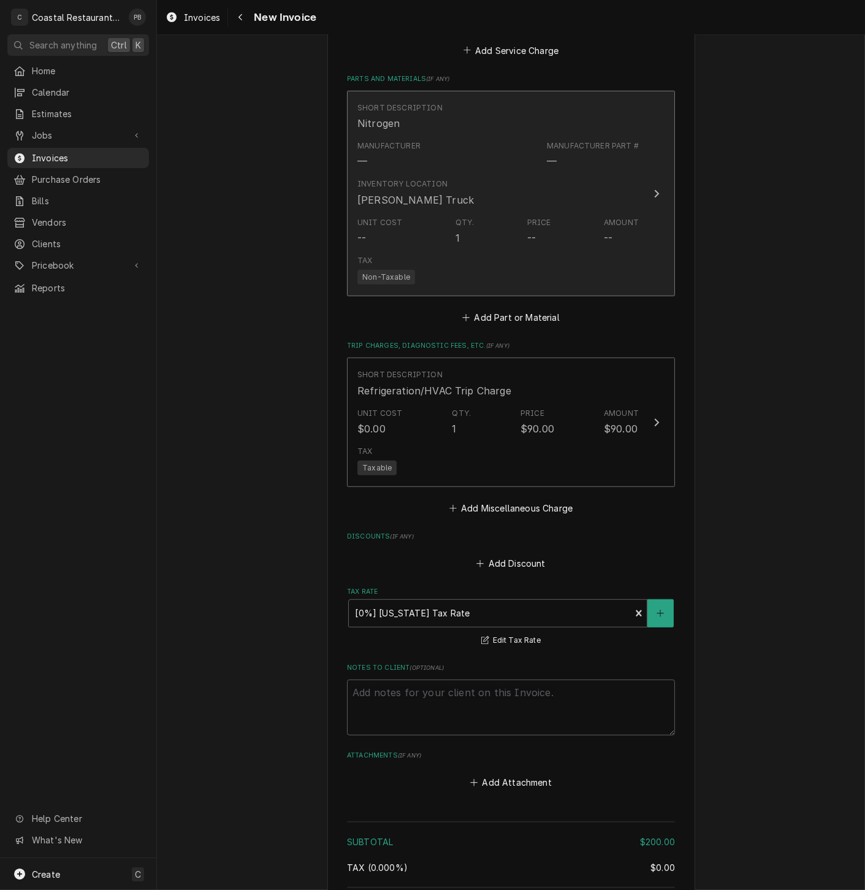
click at [635, 193] on button "Short Description Nitrogen Manufacturer — Manufacturer Part # — Inventory Locat…" at bounding box center [511, 193] width 328 height 205
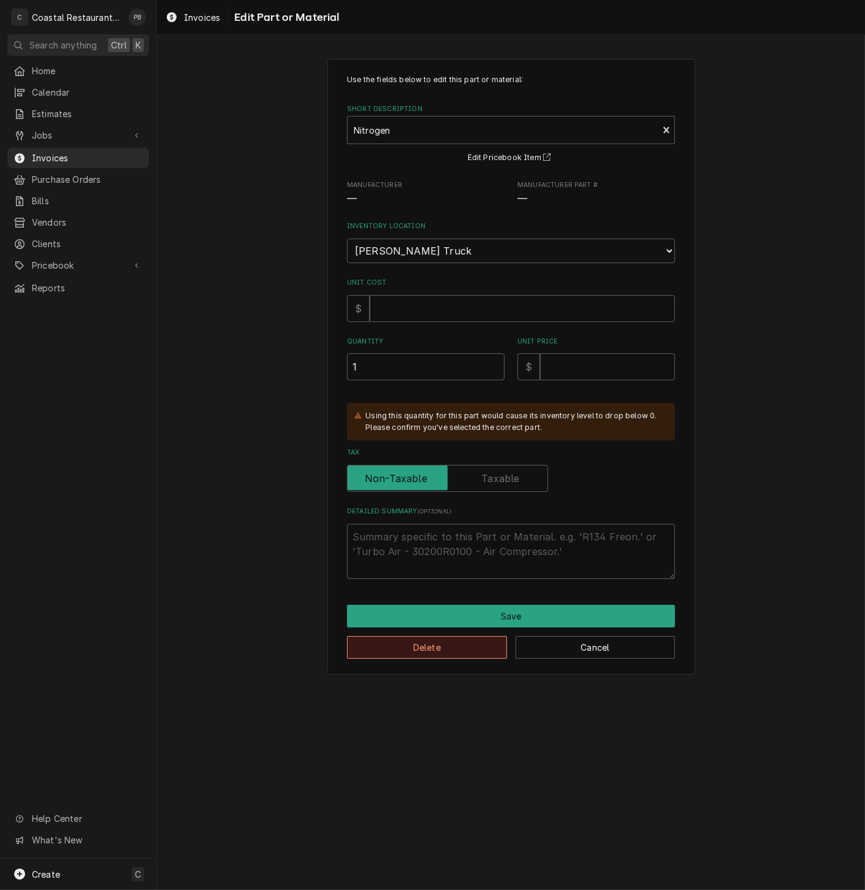
click at [459, 650] on button "Delete" at bounding box center [427, 647] width 160 height 23
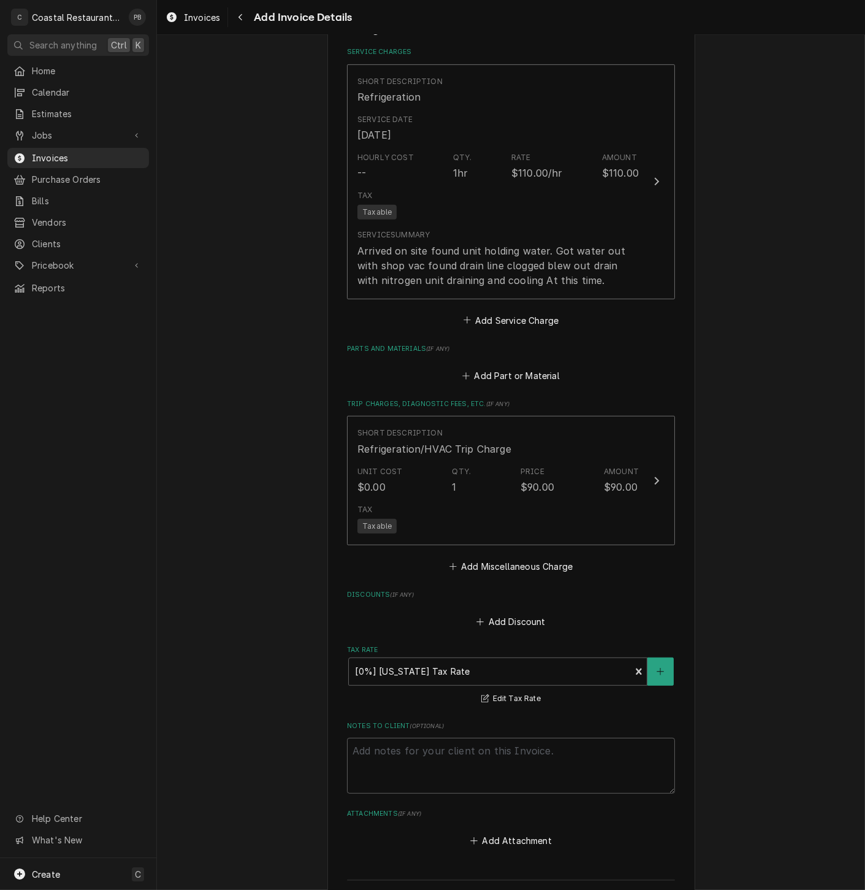
scroll to position [1249, 0]
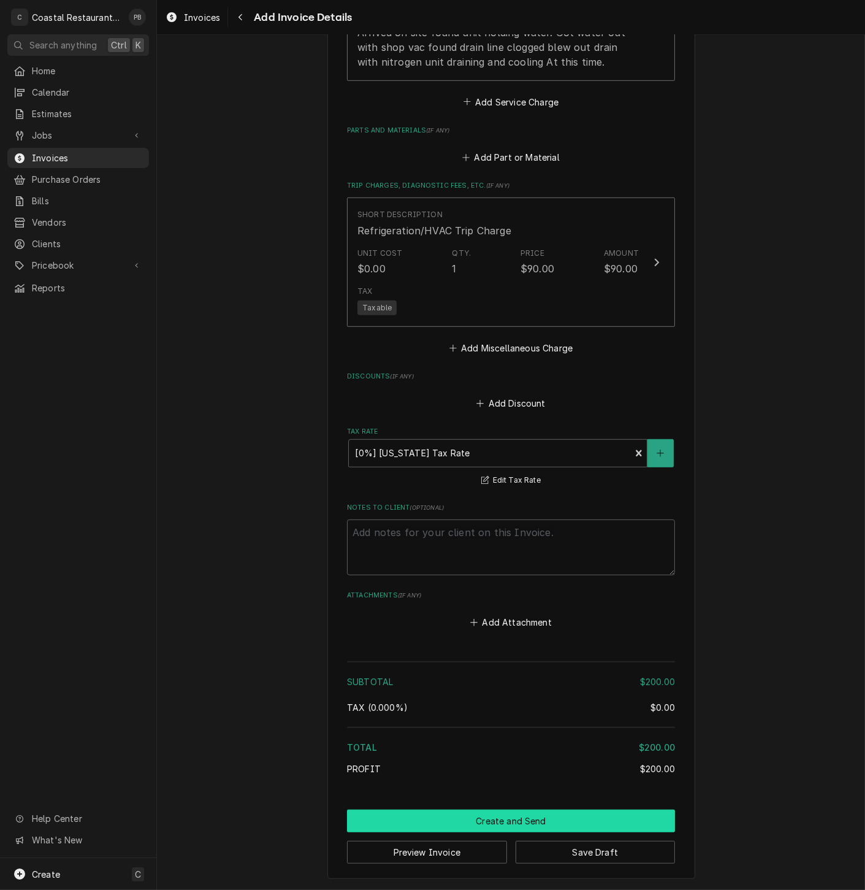
click at [508, 820] on button "Create and Send" at bounding box center [511, 820] width 328 height 23
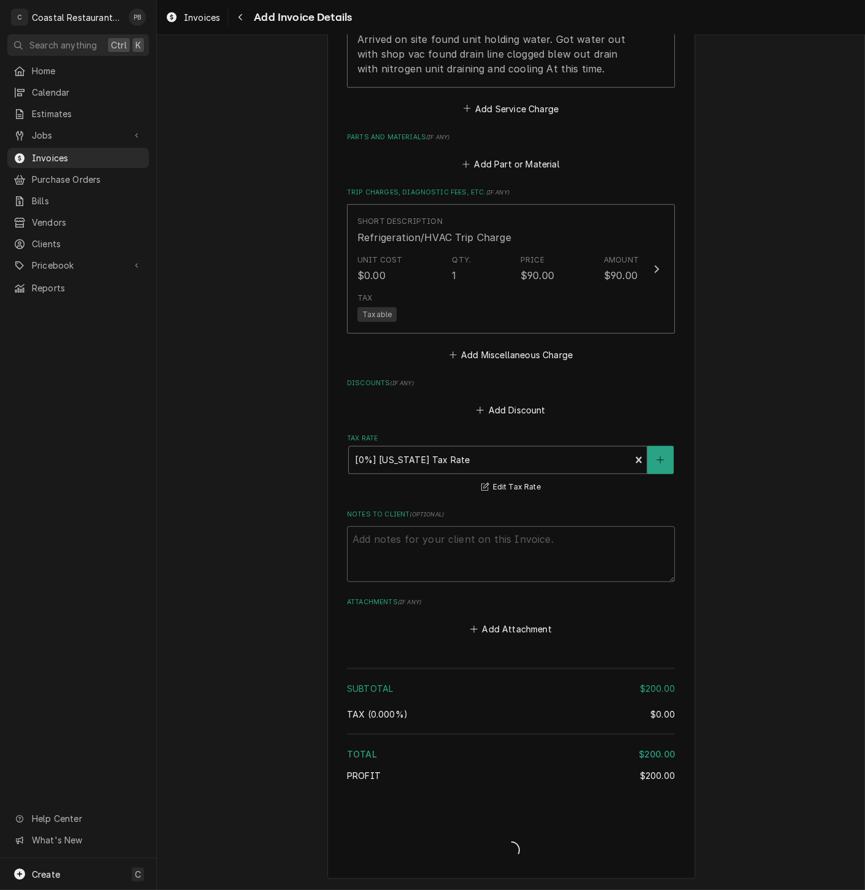
type textarea "x"
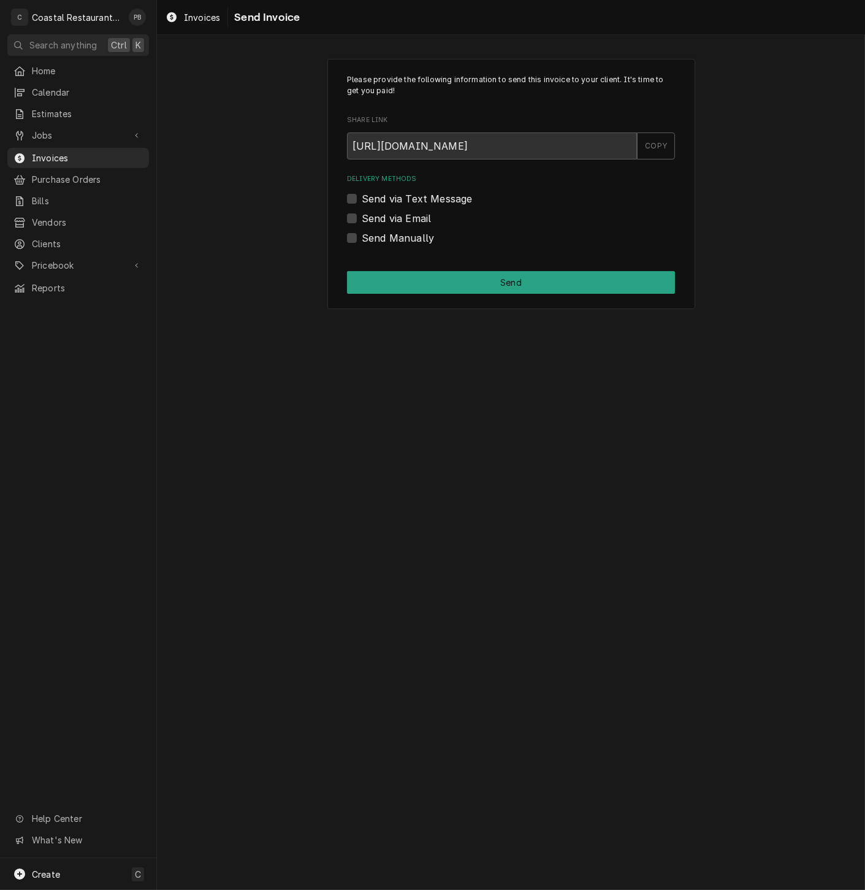
click at [362, 216] on label "Send via Email" at bounding box center [396, 218] width 69 height 15
click at [362, 216] on input "Send via Email" at bounding box center [526, 224] width 328 height 27
checkbox input "true"
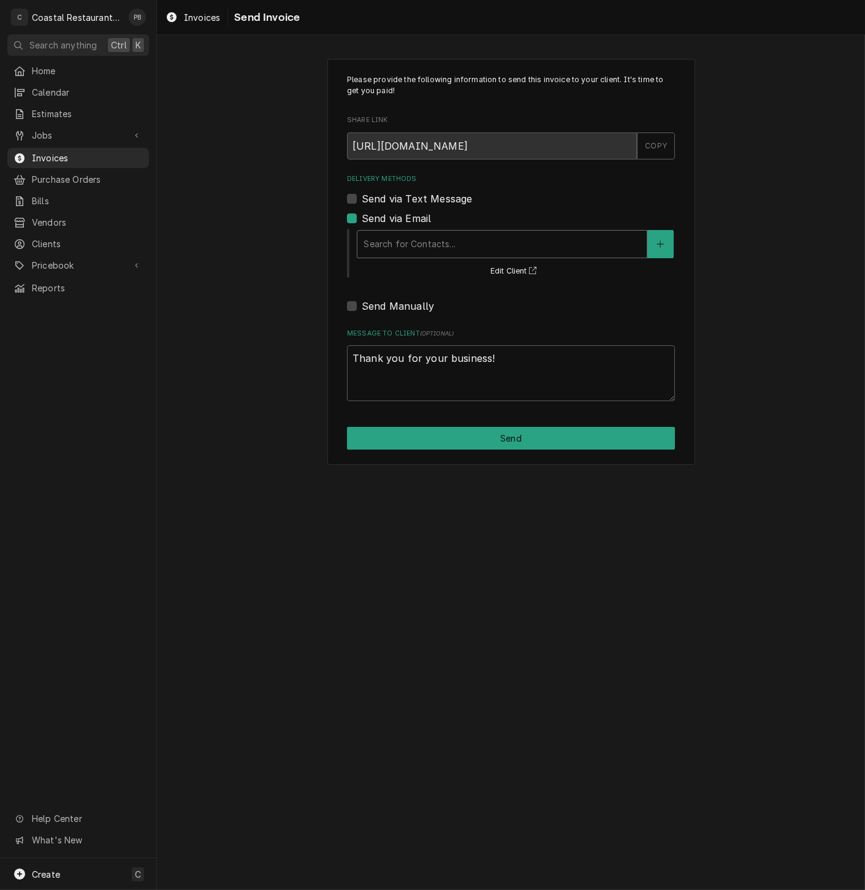
click at [438, 237] on div "Delivery Methods" at bounding box center [502, 244] width 277 height 22
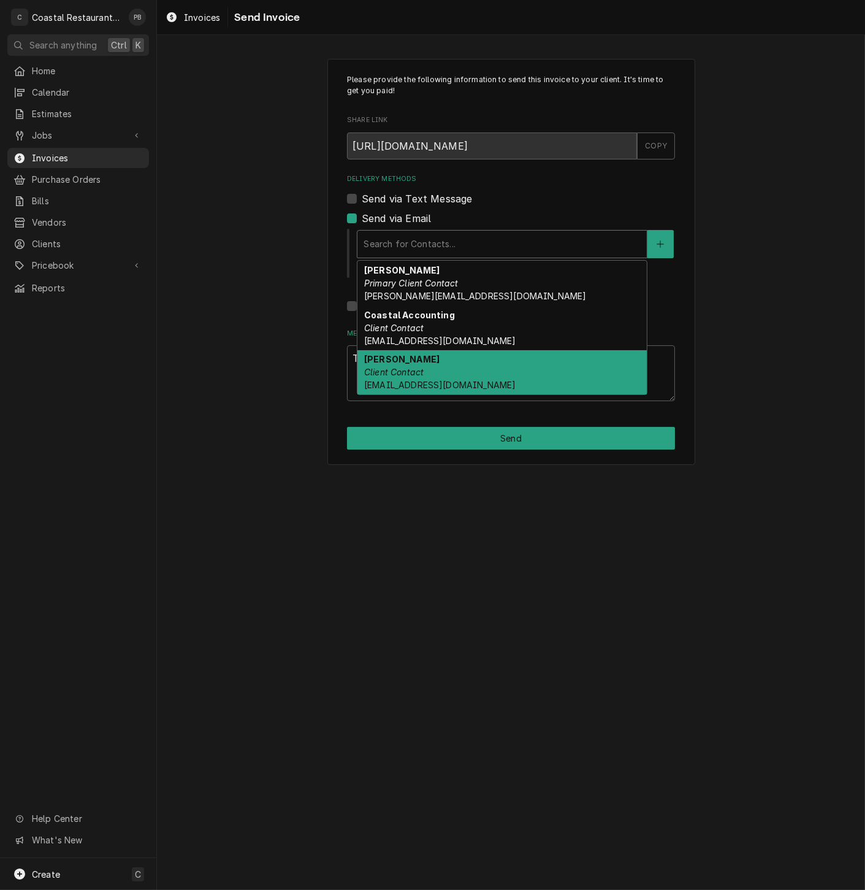
click at [464, 369] on div "Dan Wheeler Client Contact Danw@highwatermanagment.com" at bounding box center [502, 372] width 289 height 45
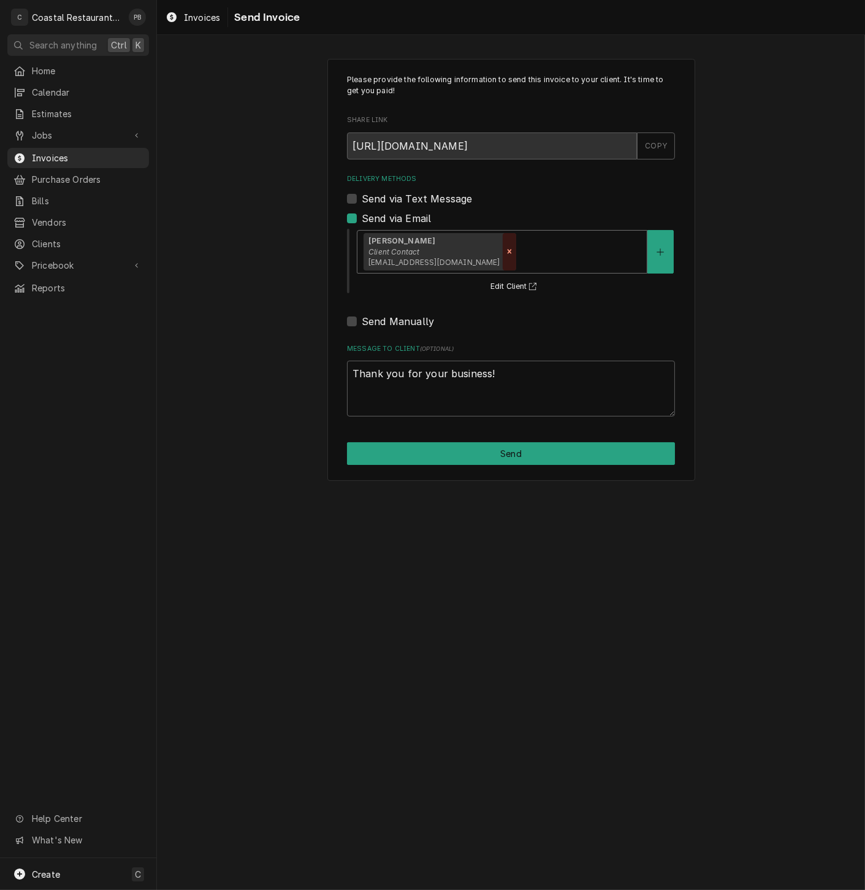
click at [505, 253] on icon "Remove [object Object]" at bounding box center [509, 251] width 9 height 9
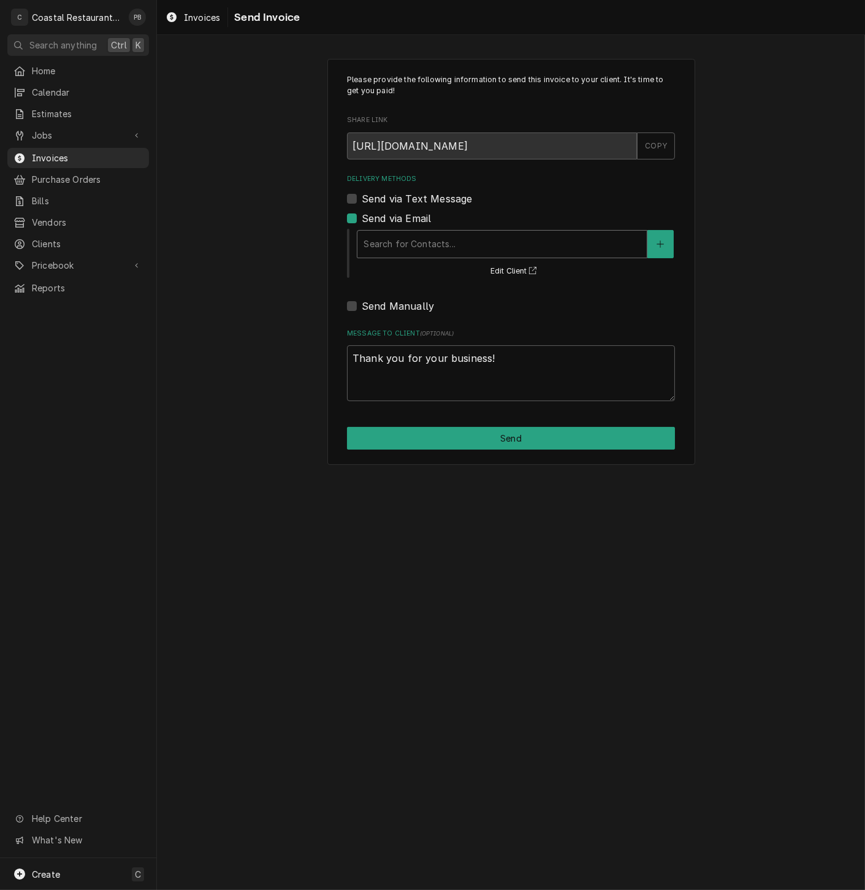
click at [500, 250] on div "Delivery Methods" at bounding box center [502, 244] width 277 height 22
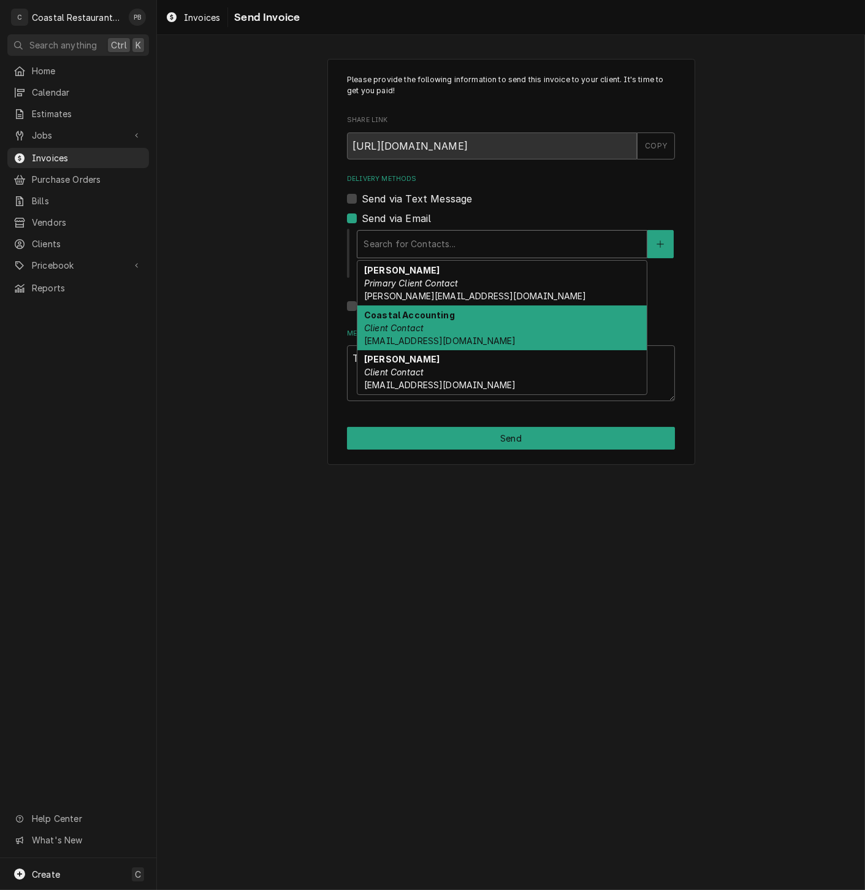
click at [442, 318] on strong "Coastal Accounting" at bounding box center [409, 315] width 91 height 10
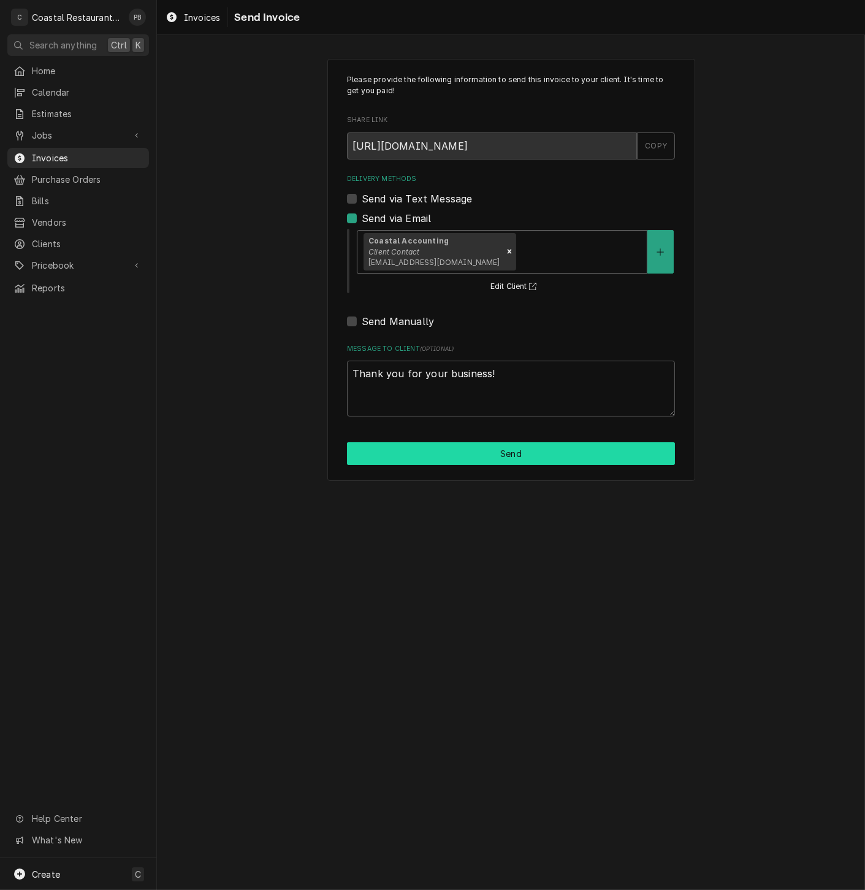
click at [508, 459] on button "Send" at bounding box center [511, 453] width 328 height 23
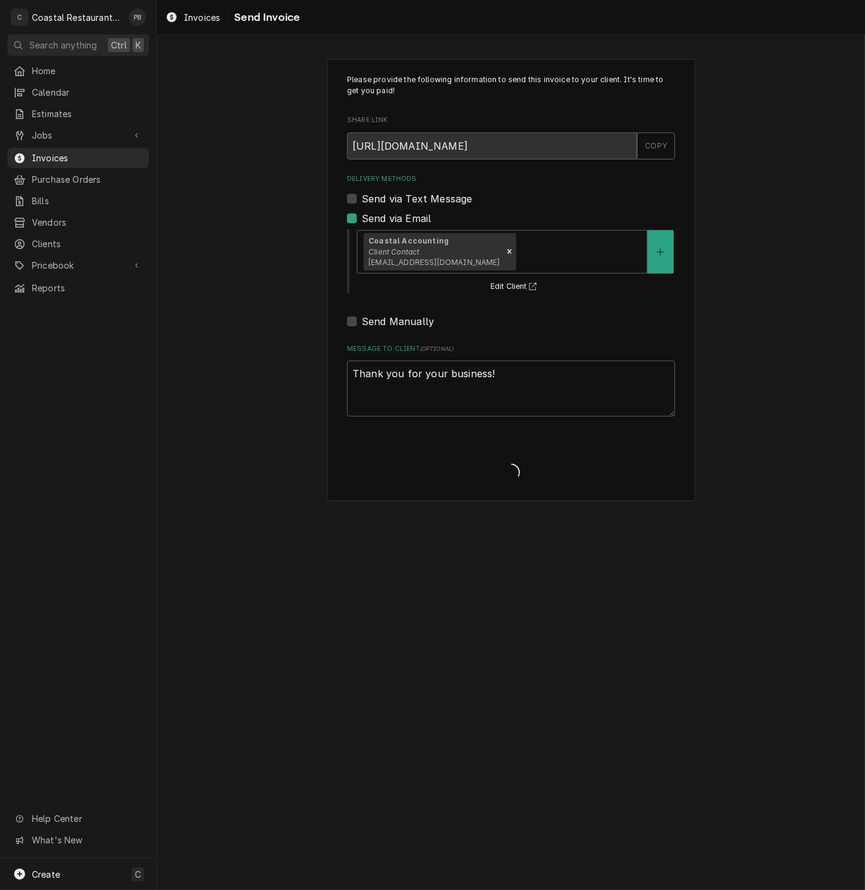
type textarea "x"
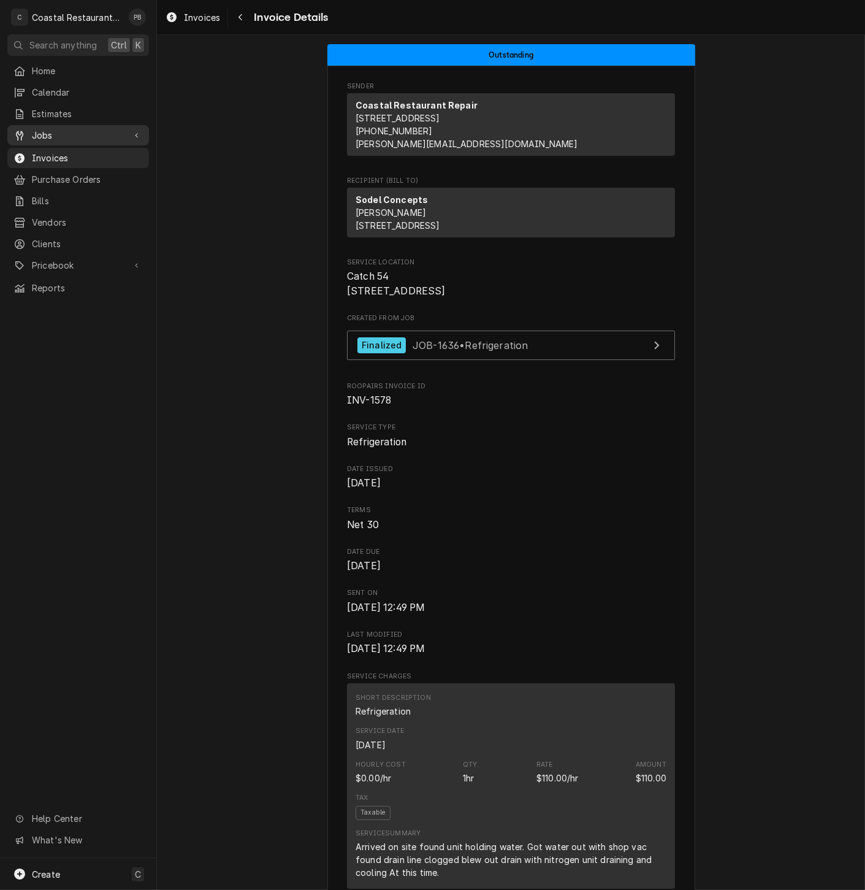
click at [46, 131] on span "Jobs" at bounding box center [78, 135] width 93 height 13
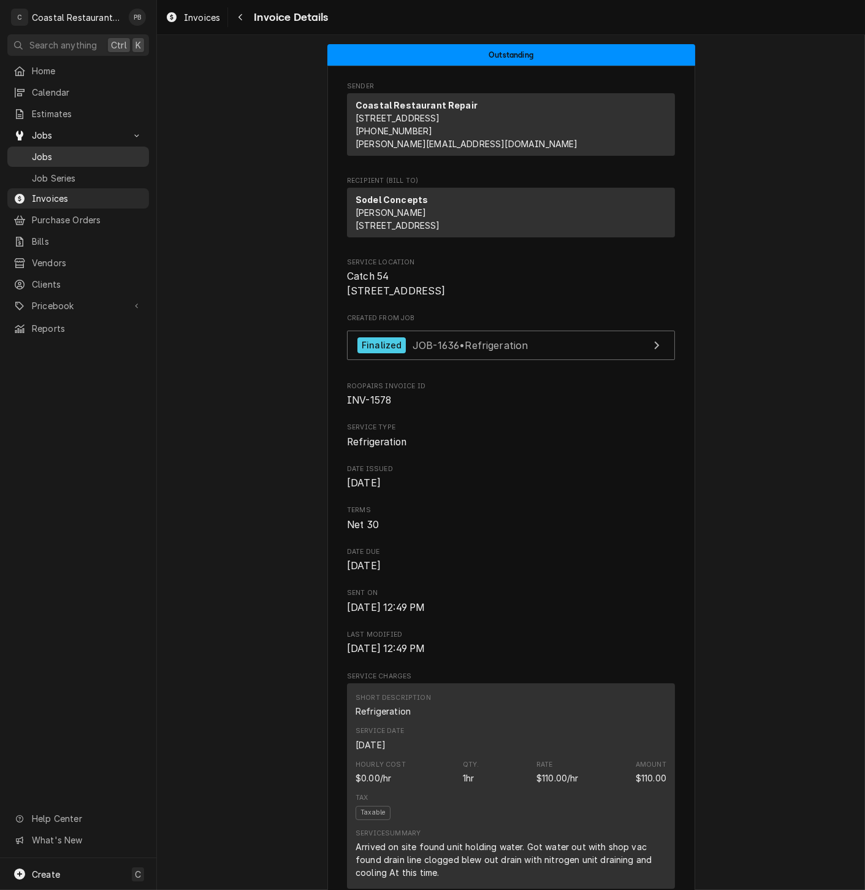
click at [50, 153] on span "Jobs" at bounding box center [87, 156] width 111 height 13
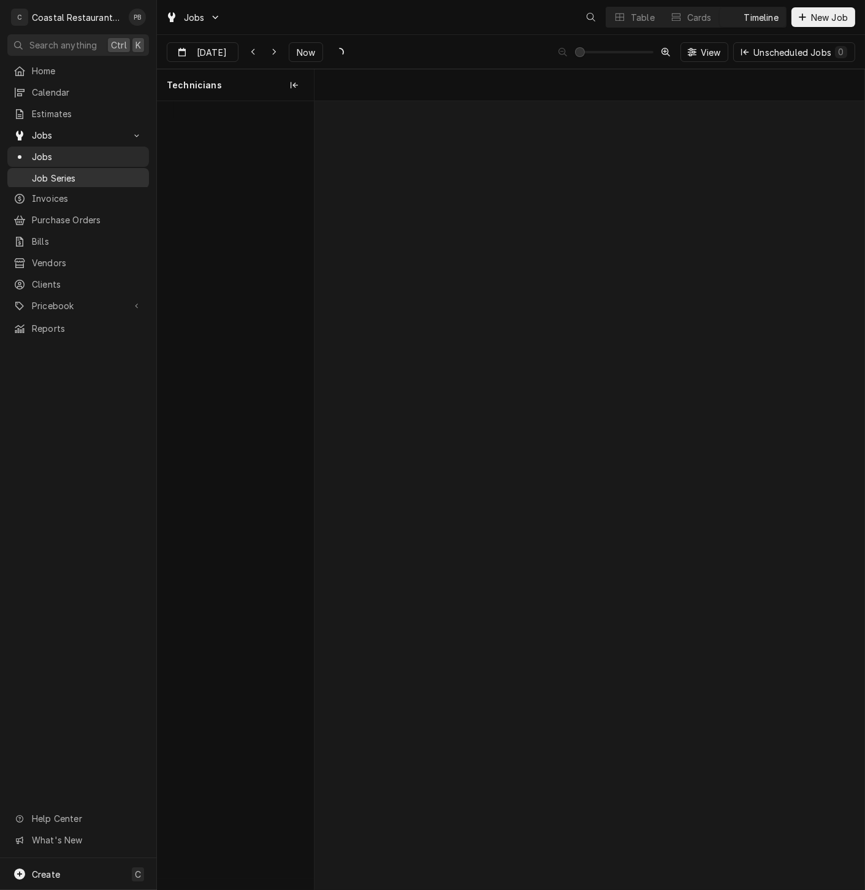
scroll to position [0, 10903]
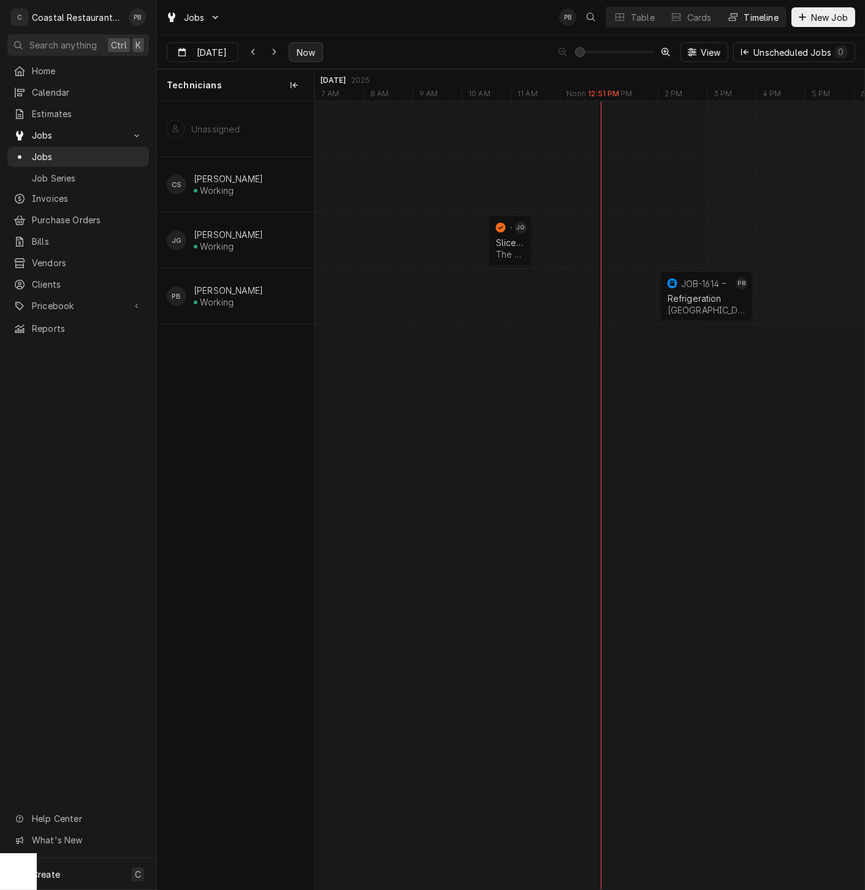
click at [299, 49] on span "Now" at bounding box center [305, 52] width 23 height 13
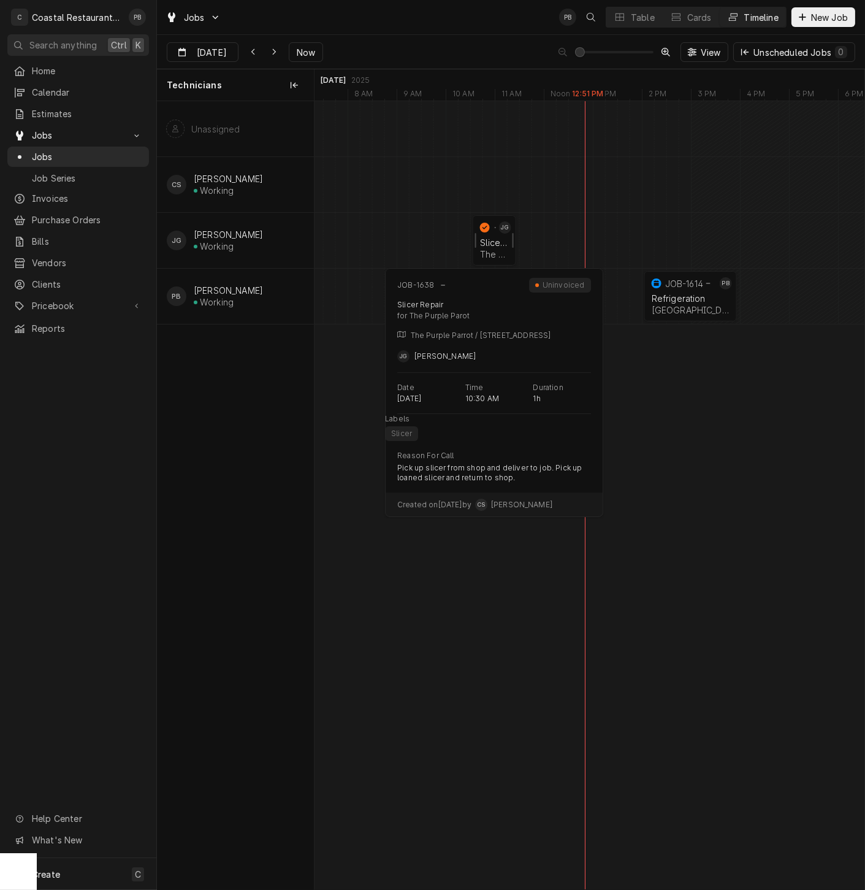
click at [494, 237] on div "Slicer Repair" at bounding box center [494, 242] width 29 height 10
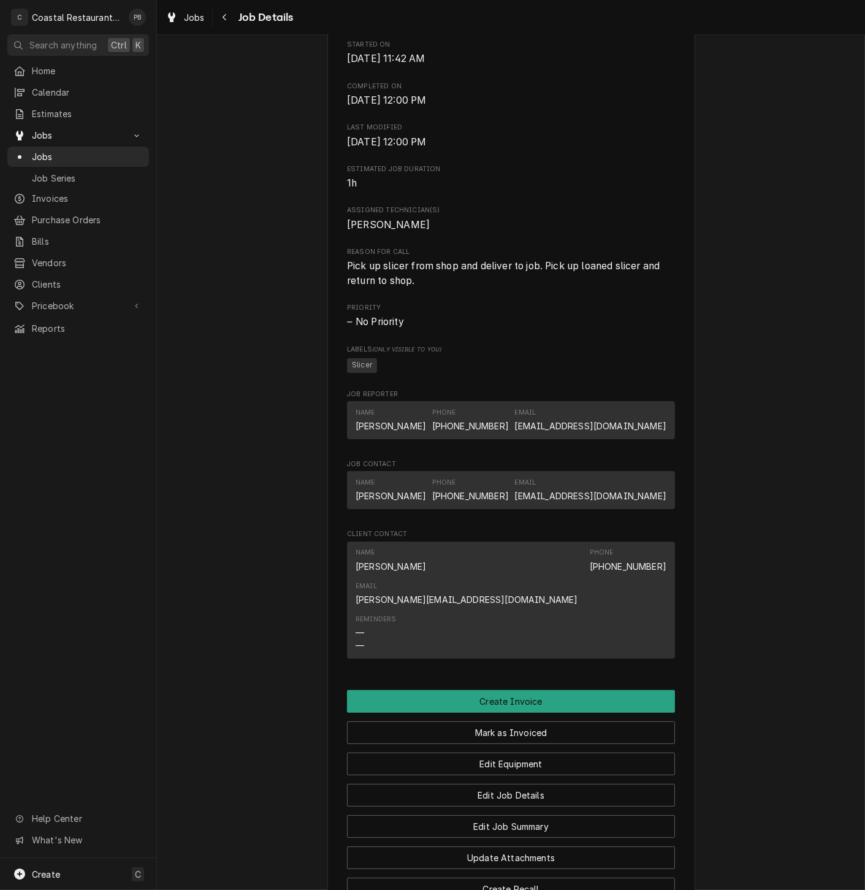
scroll to position [646, 0]
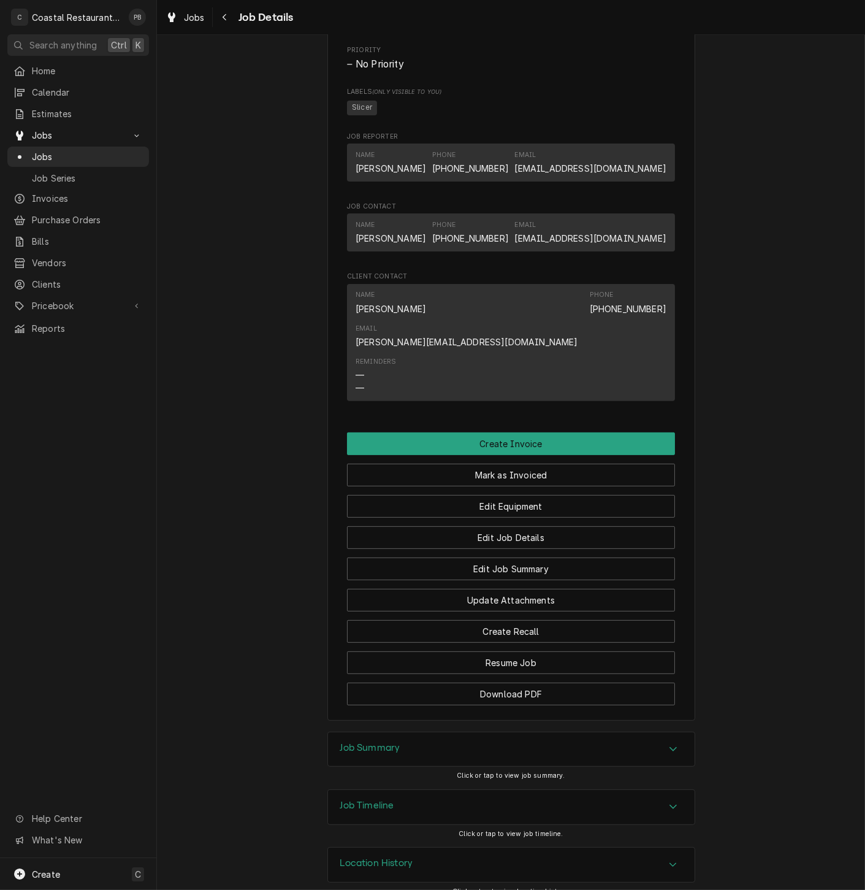
click at [669, 744] on icon "Accordion Header" at bounding box center [673, 749] width 9 height 10
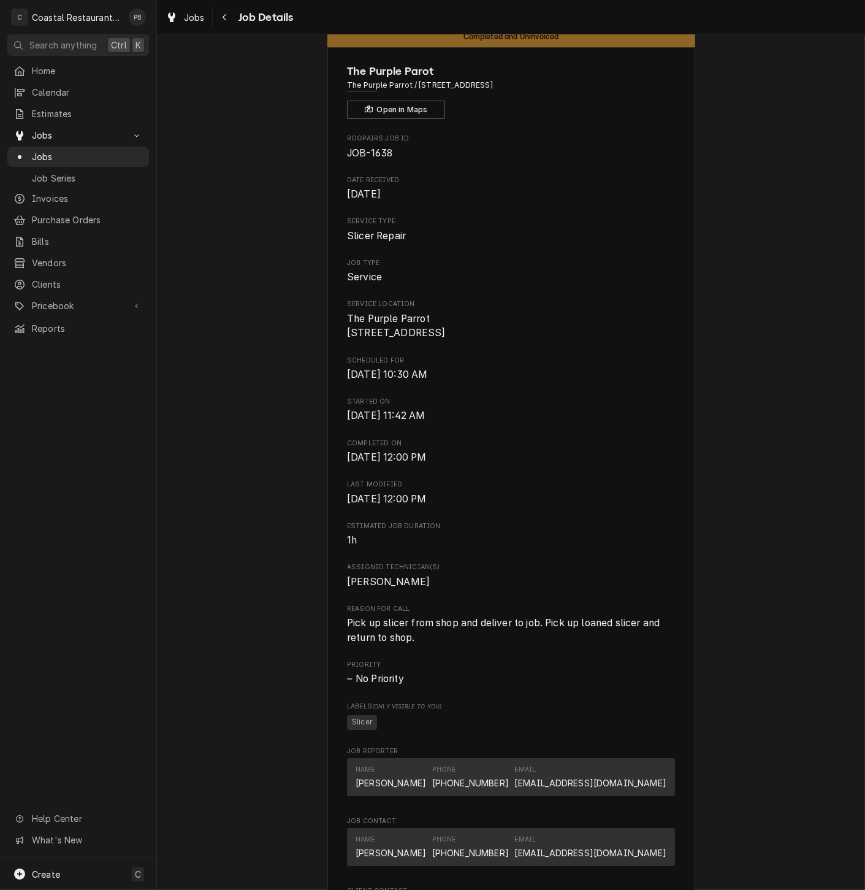
scroll to position [0, 0]
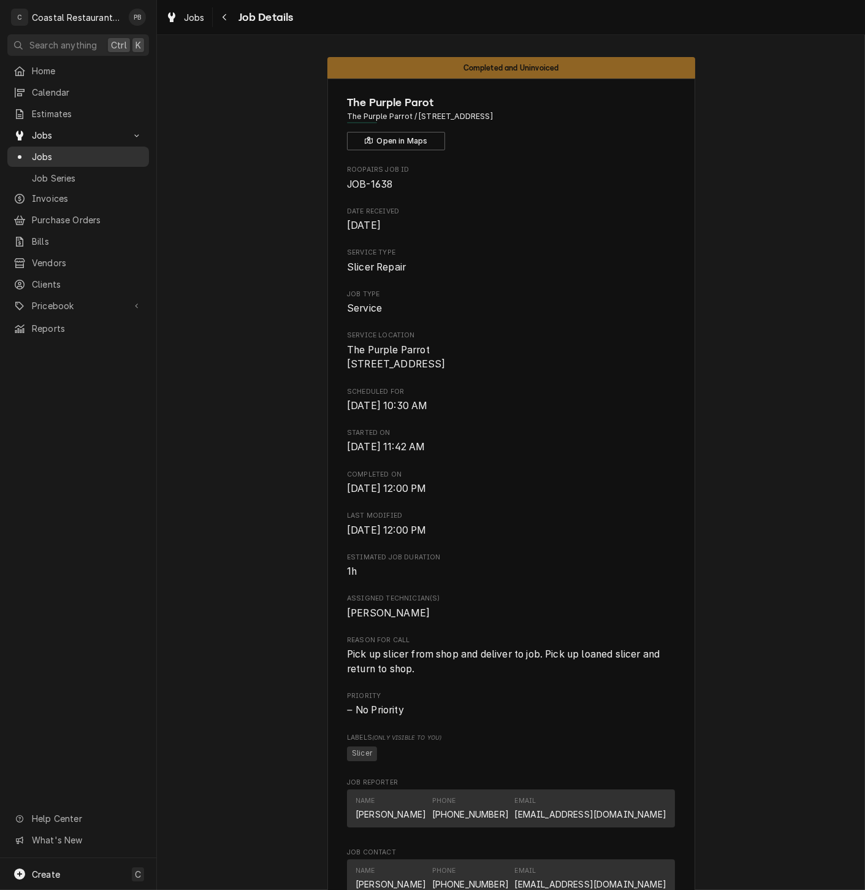
click at [50, 155] on span "Jobs" at bounding box center [87, 156] width 111 height 13
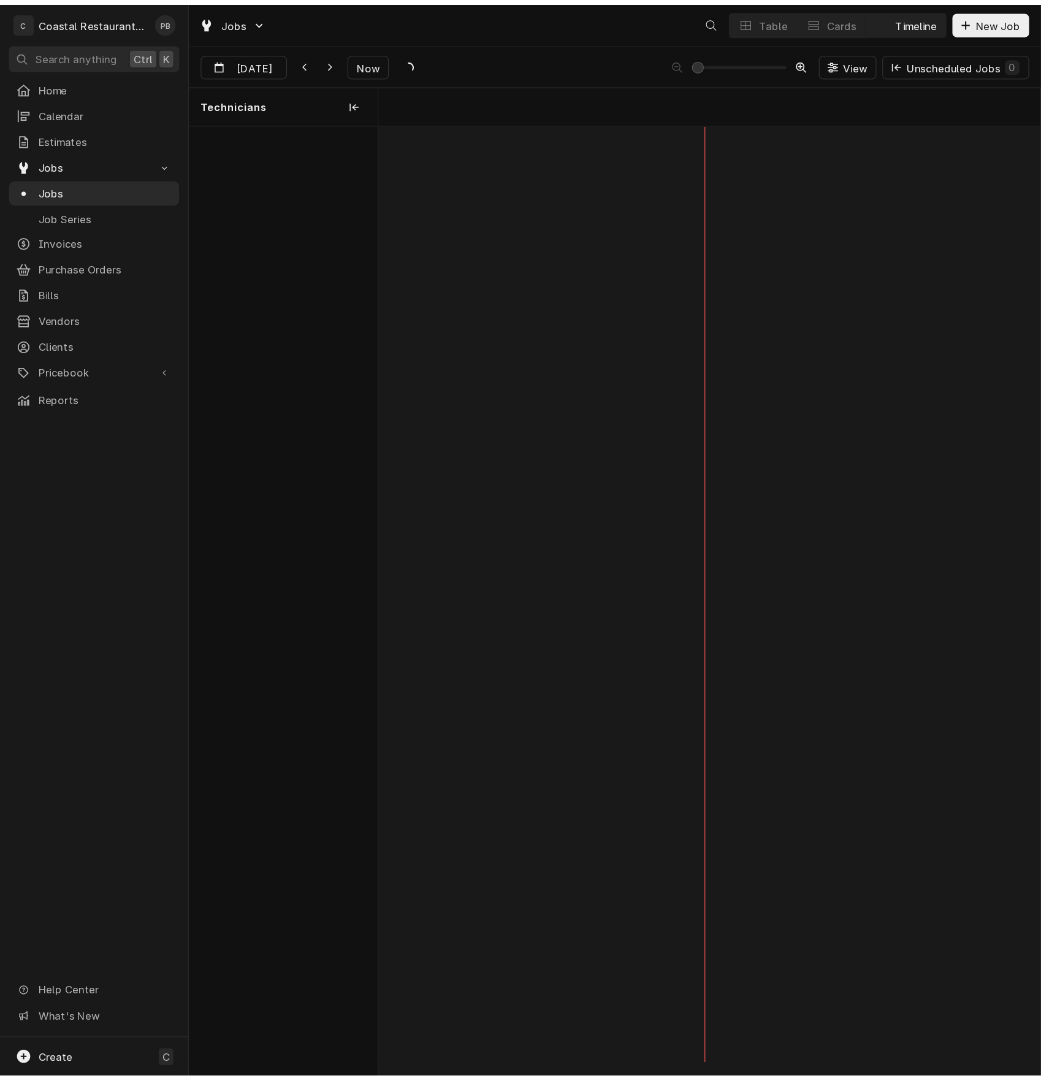
scroll to position [0, 10907]
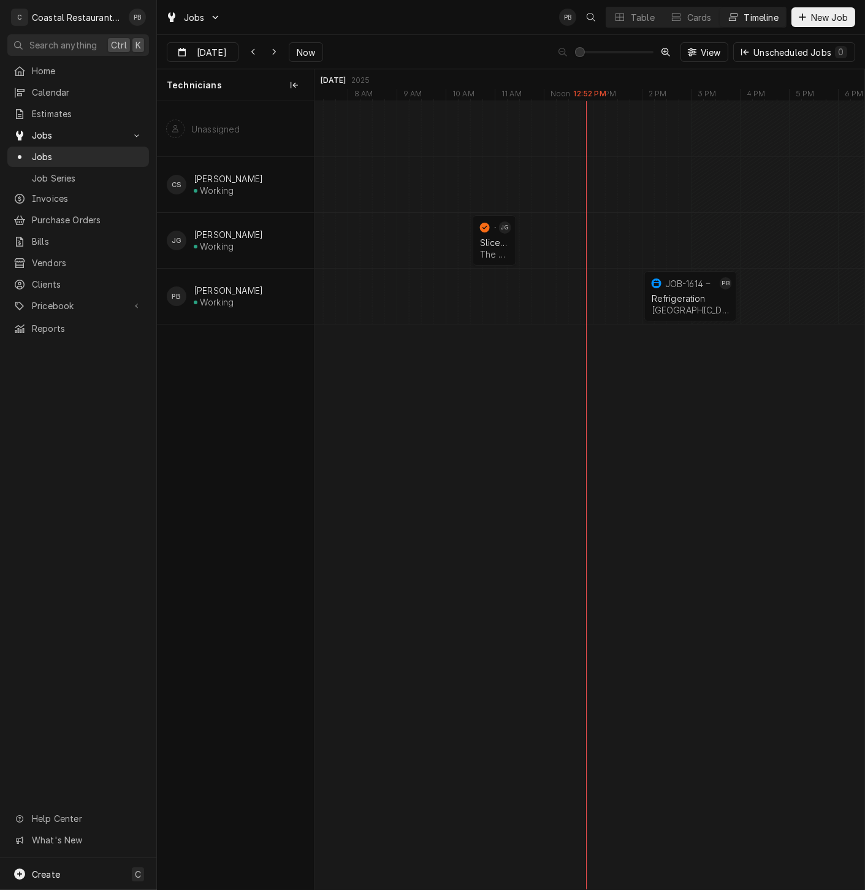
click at [378, 20] on div "Jobs PB Table Cards Timeline New Job" at bounding box center [511, 17] width 708 height 34
